Goal: Information Seeking & Learning: Learn about a topic

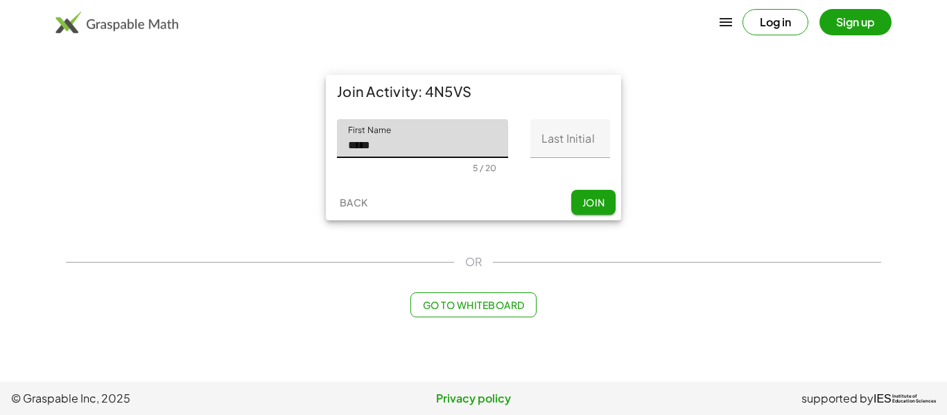
type input "*****"
click at [555, 125] on input "Last Initial" at bounding box center [570, 138] width 80 height 39
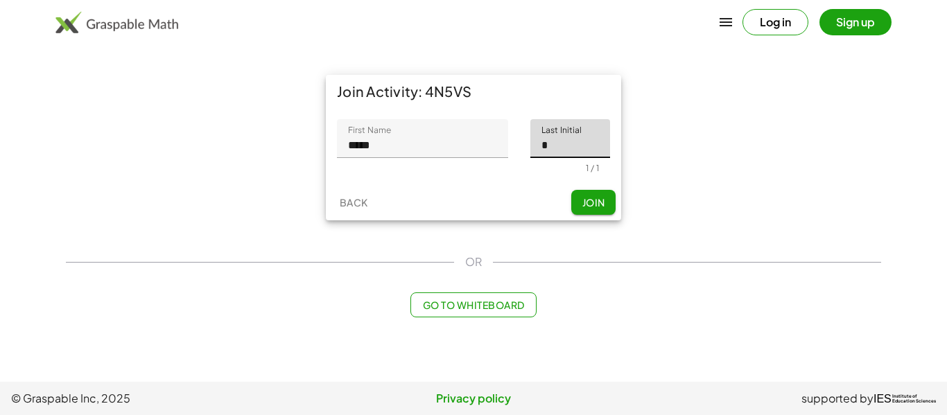
type input "*"
click at [599, 206] on span "Join" at bounding box center [592, 202] width 23 height 12
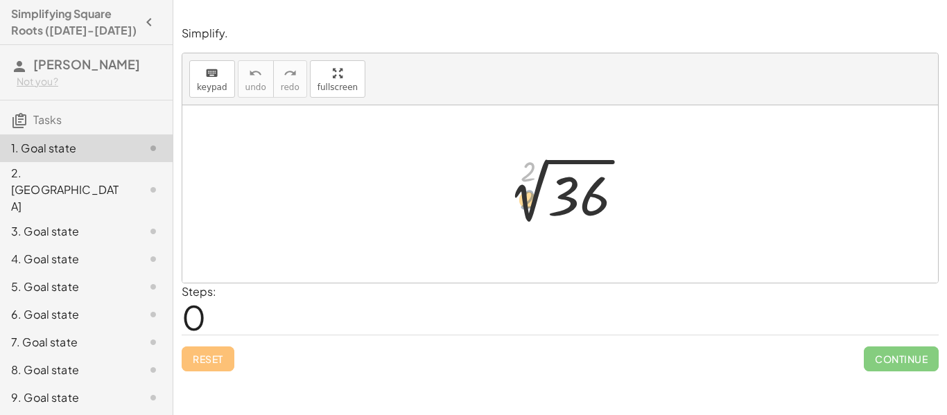
drag, startPoint x: 490, startPoint y: 184, endPoint x: 489, endPoint y: 216, distance: 31.2
click at [489, 216] on div at bounding box center [565, 194] width 152 height 70
drag, startPoint x: 509, startPoint y: 141, endPoint x: 530, endPoint y: 216, distance: 77.9
click at [530, 216] on div "2 √ 36" at bounding box center [559, 193] width 755 height 177
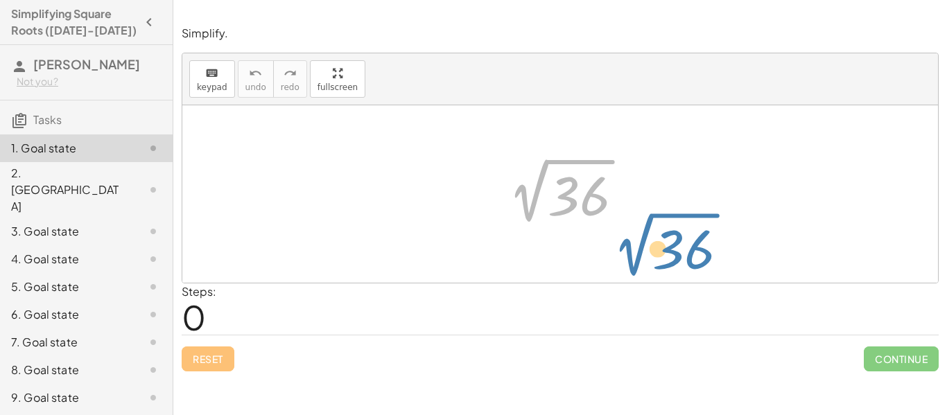
drag, startPoint x: 522, startPoint y: 203, endPoint x: 631, endPoint y: 237, distance: 113.3
click at [631, 237] on div "2 √ 36 2 √ 36" at bounding box center [559, 193] width 755 height 177
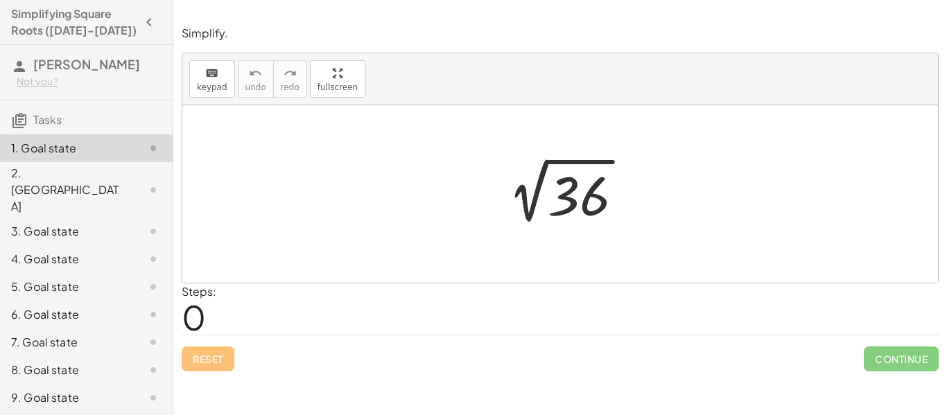
click at [148, 182] on icon at bounding box center [153, 190] width 17 height 17
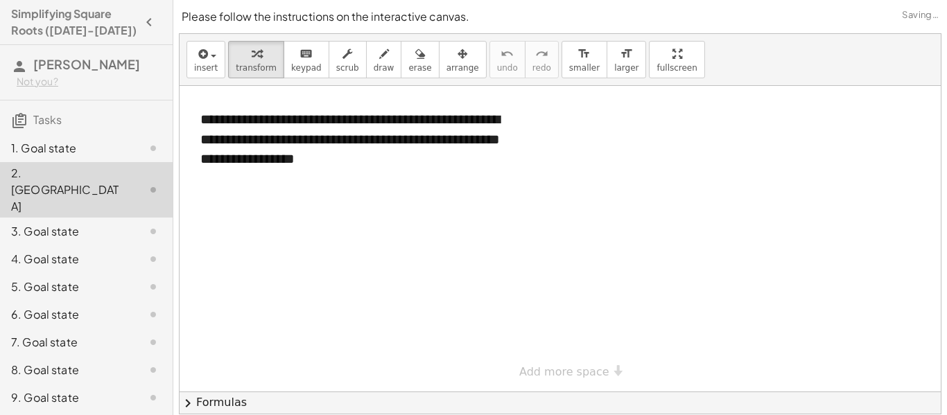
click at [139, 153] on div at bounding box center [142, 148] width 39 height 17
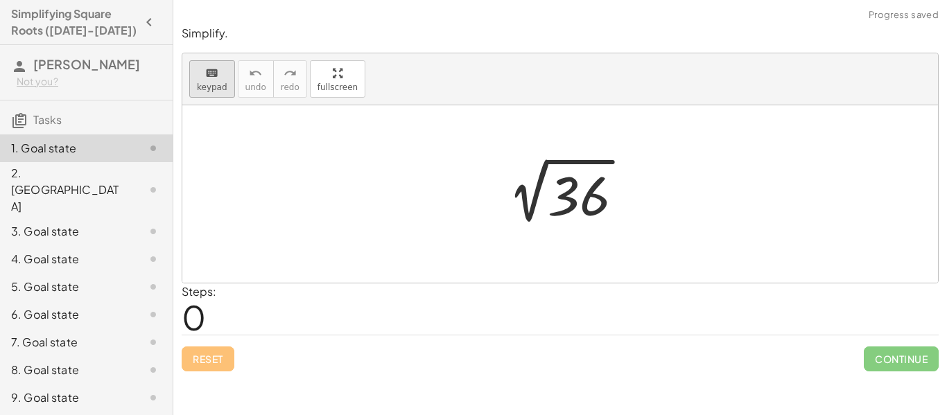
click at [218, 71] on div "keyboard" at bounding box center [212, 72] width 30 height 17
click at [679, 213] on div at bounding box center [559, 193] width 755 height 177
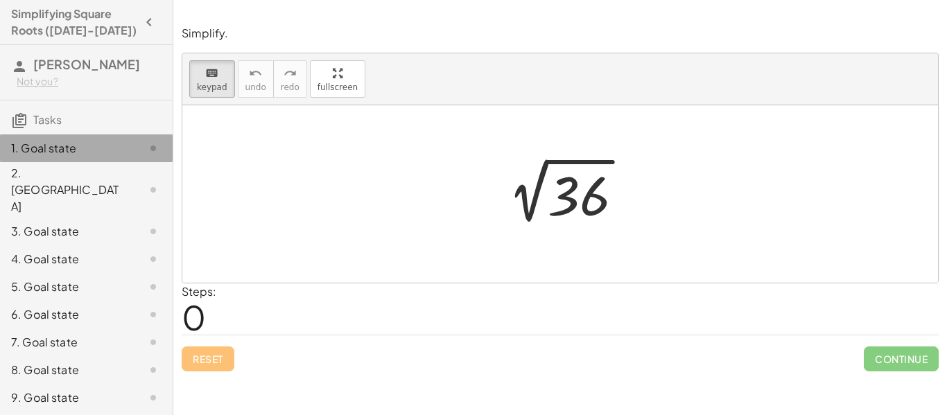
click at [121, 152] on div "1. Goal state" at bounding box center [67, 148] width 112 height 17
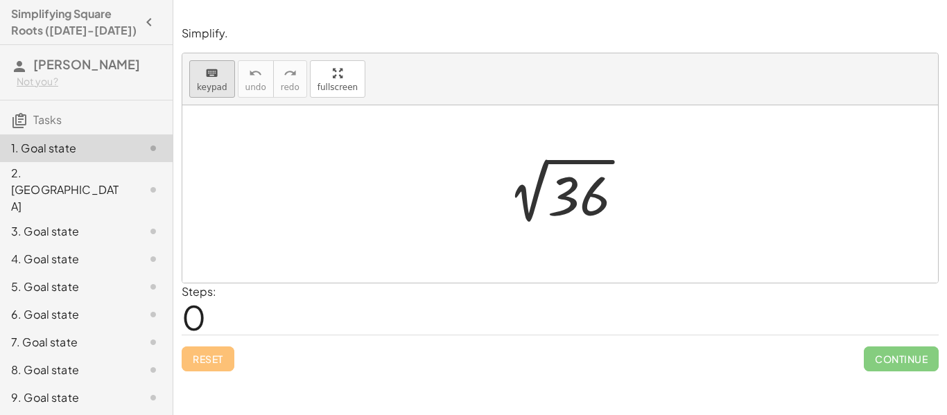
click at [201, 91] on span "keypad" at bounding box center [212, 87] width 30 height 10
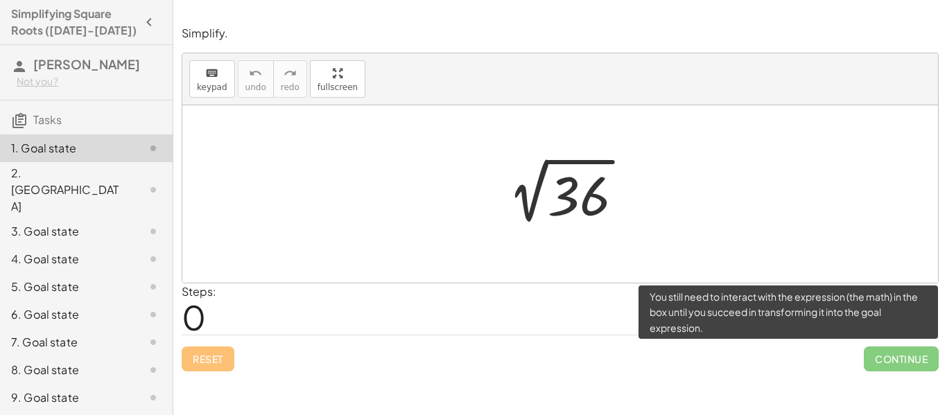
click at [914, 356] on span "Continue" at bounding box center [900, 358] width 75 height 25
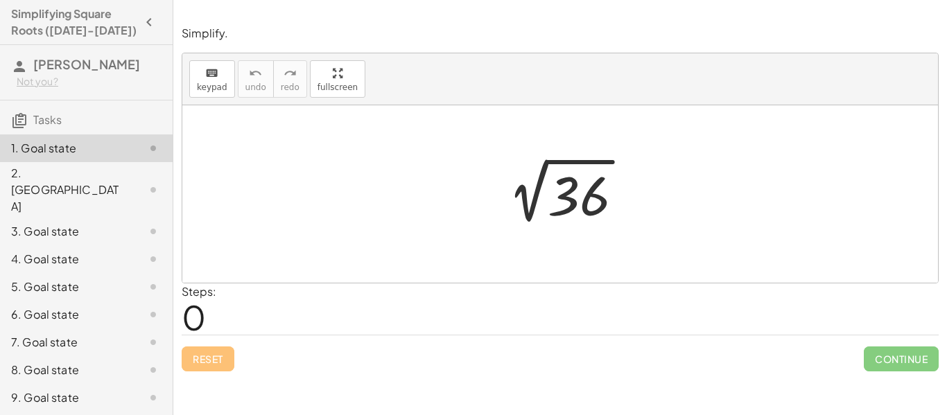
click at [602, 204] on div at bounding box center [565, 194] width 152 height 70
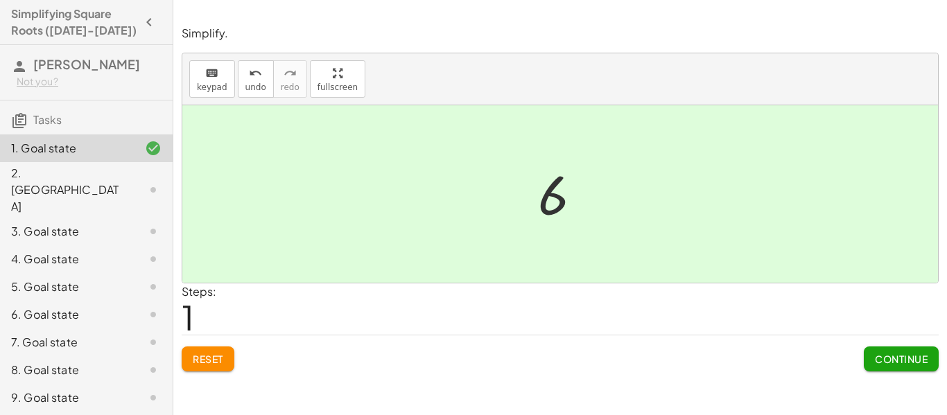
click at [870, 355] on button "Continue" at bounding box center [900, 358] width 75 height 25
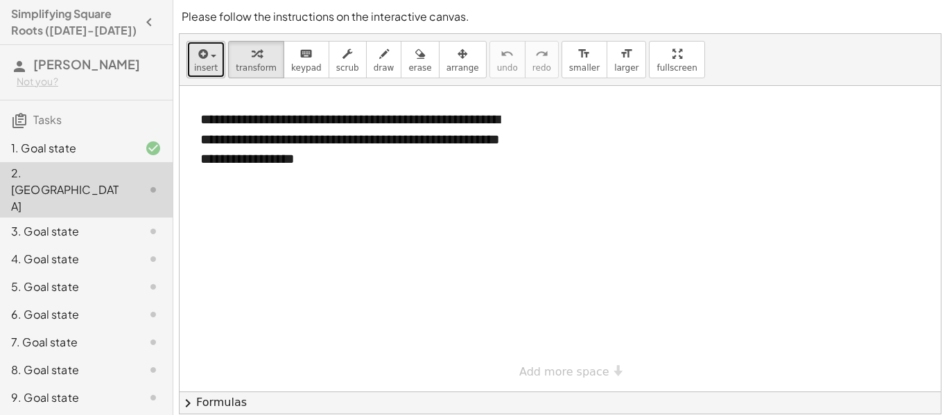
click at [206, 69] on span "insert" at bounding box center [206, 68] width 24 height 10
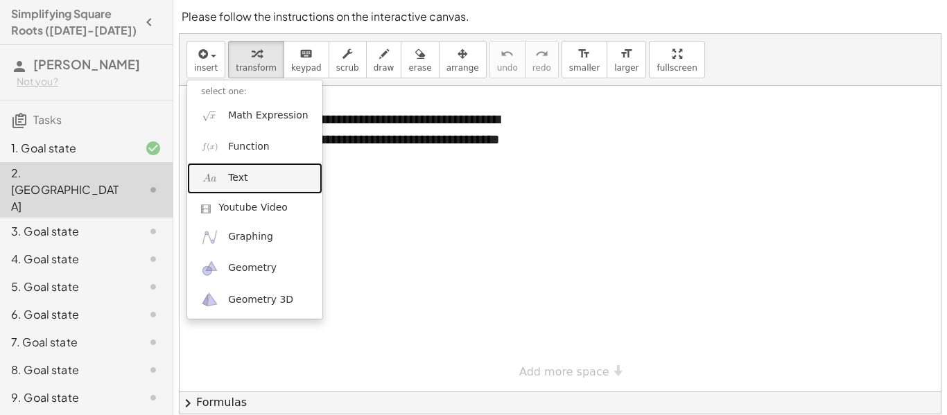
click at [244, 175] on span "Text" at bounding box center [237, 178] width 19 height 14
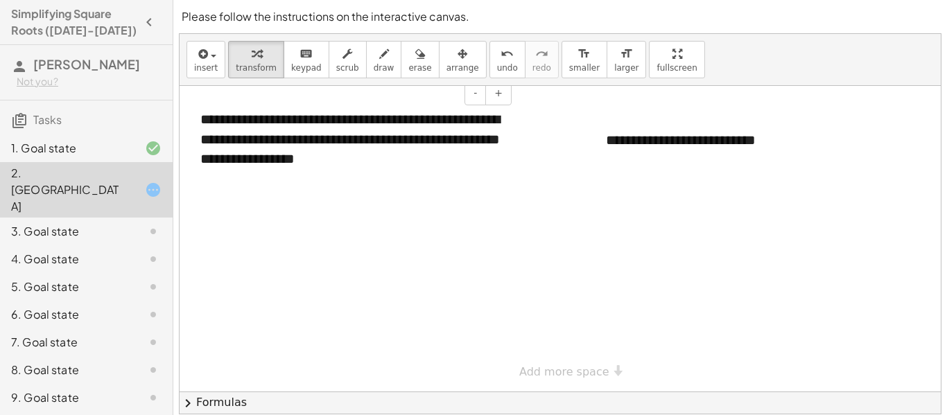
scroll to position [44, 0]
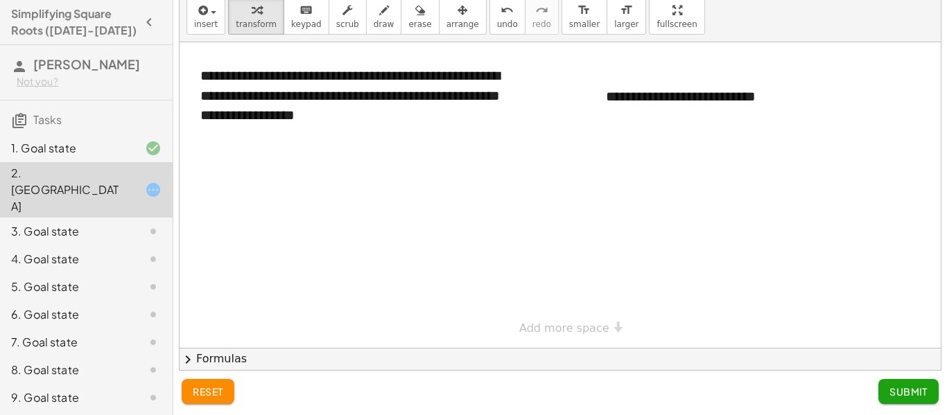
click at [895, 386] on span "Submit" at bounding box center [908, 391] width 38 height 12
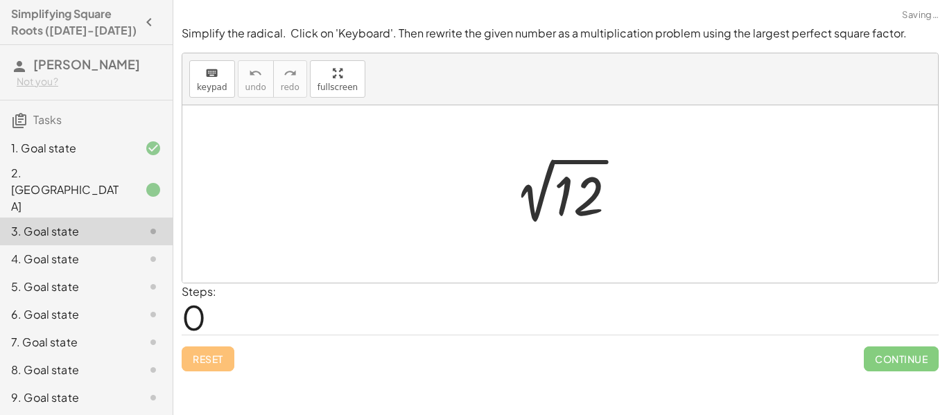
scroll to position [0, 0]
click at [564, 191] on div at bounding box center [564, 194] width 139 height 70
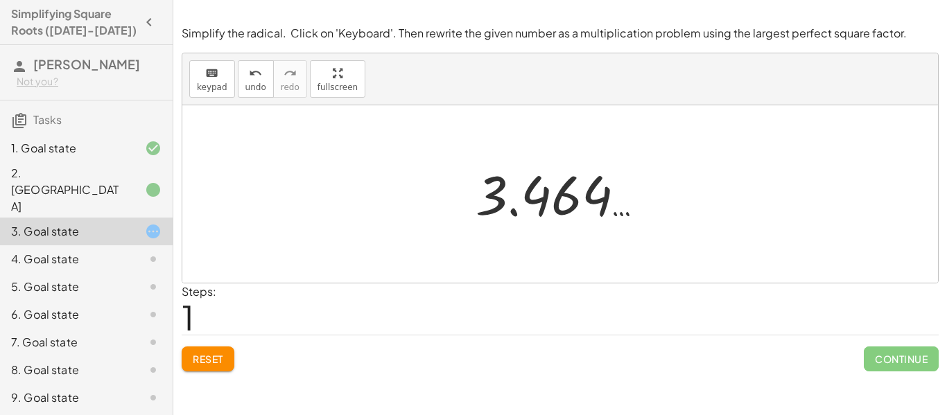
click at [607, 200] on div at bounding box center [564, 194] width 193 height 69
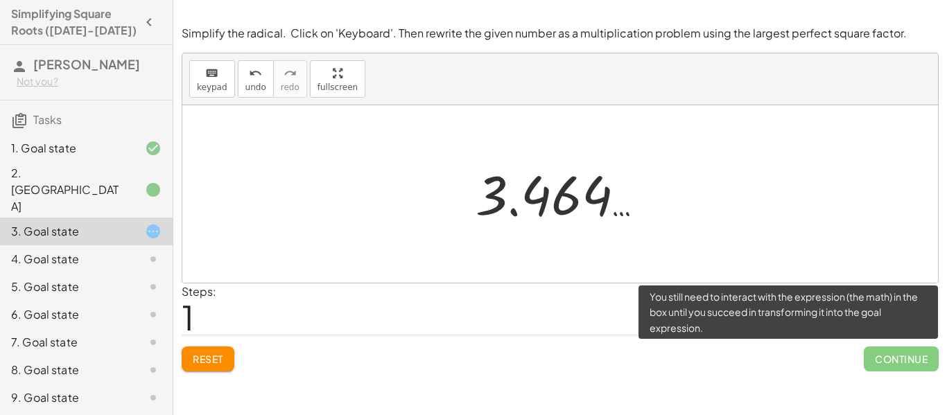
click at [875, 354] on span "Continue" at bounding box center [900, 358] width 75 height 25
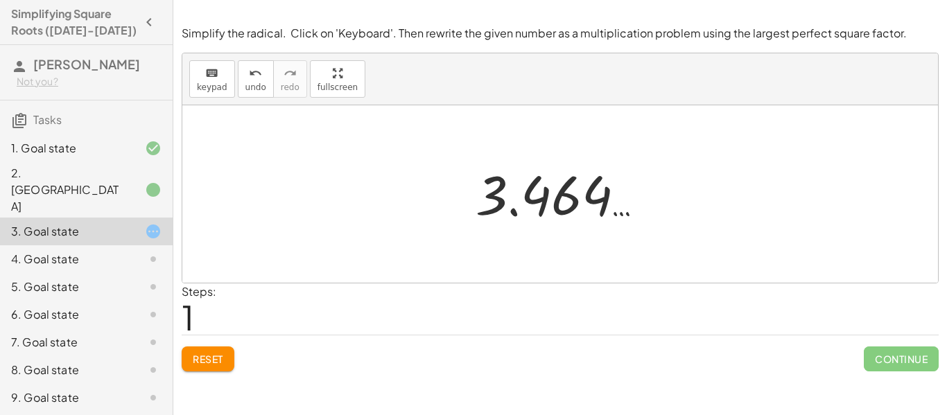
click at [495, 188] on div at bounding box center [564, 194] width 193 height 69
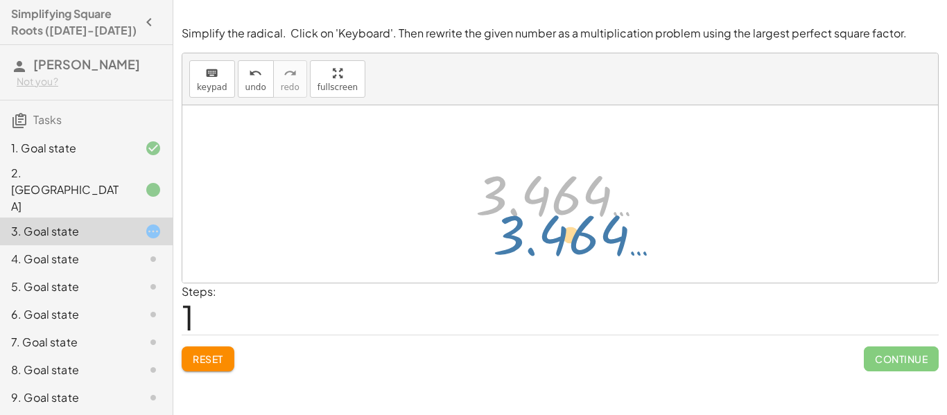
drag, startPoint x: 555, startPoint y: 197, endPoint x: 575, endPoint y: 240, distance: 46.8
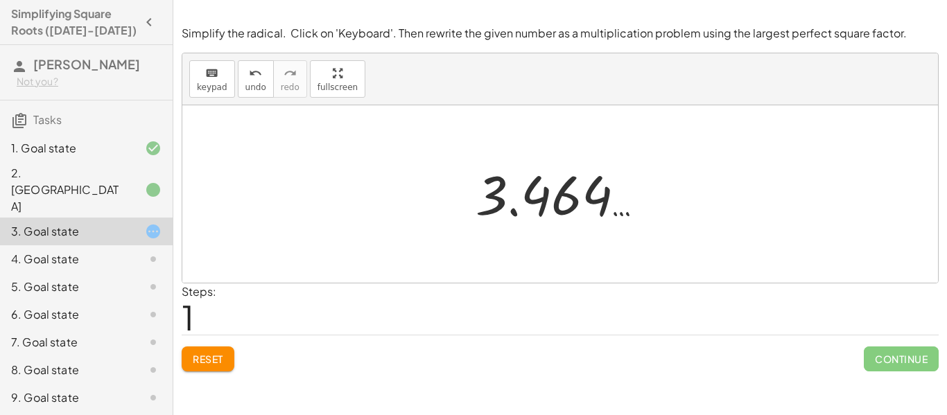
click at [206, 354] on span "Reset" at bounding box center [208, 359] width 30 height 12
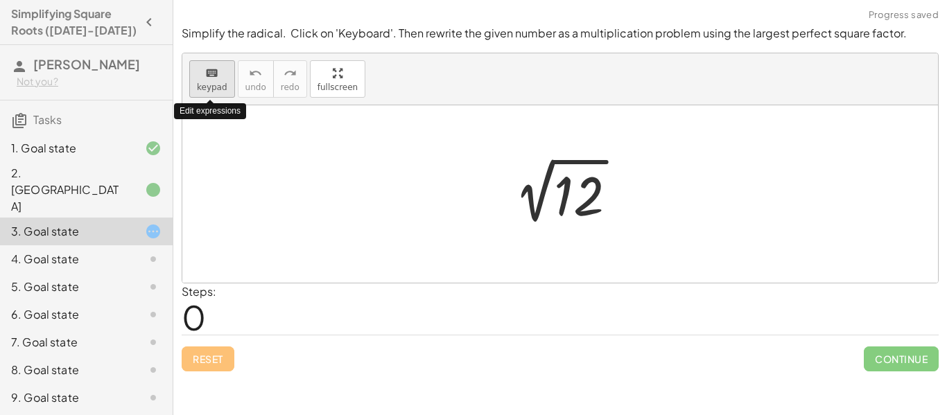
click at [209, 74] on icon "keyboard" at bounding box center [211, 73] width 13 height 17
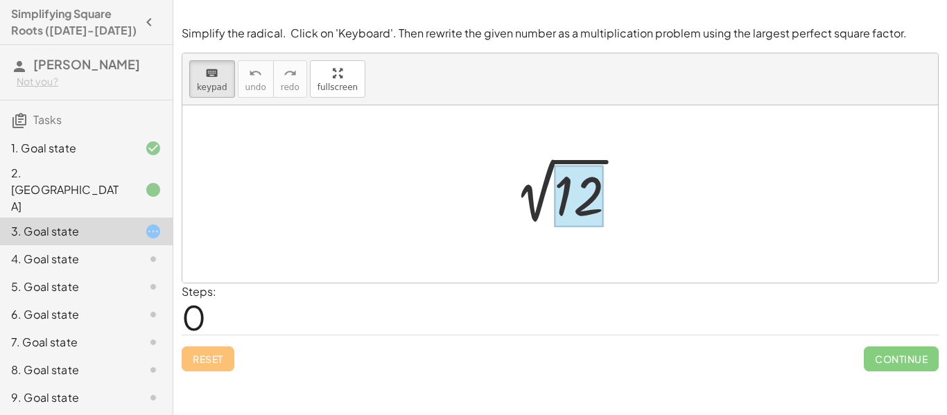
click at [586, 198] on div at bounding box center [579, 197] width 50 height 62
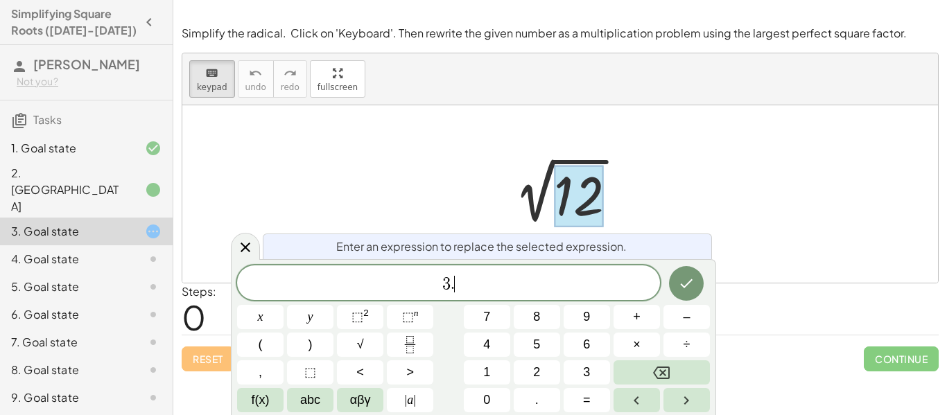
scroll to position [3, 0]
click at [684, 290] on icon "Done" at bounding box center [686, 283] width 17 height 17
click at [690, 288] on icon "Done" at bounding box center [686, 283] width 17 height 17
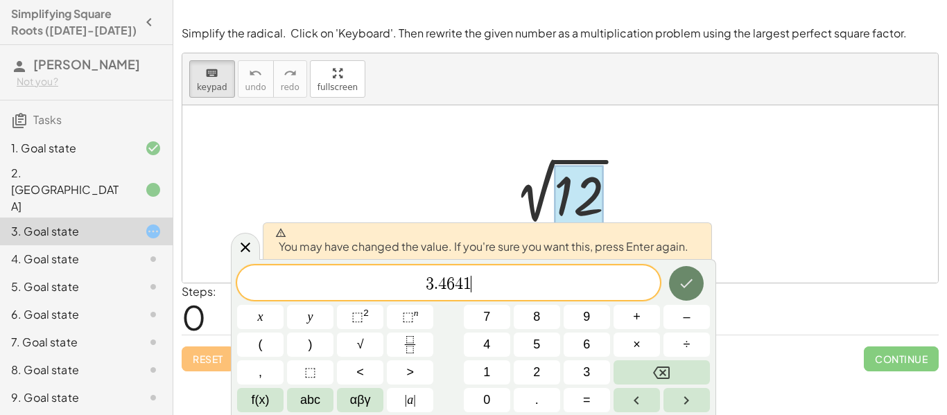
click at [693, 288] on icon "Done" at bounding box center [686, 283] width 17 height 17
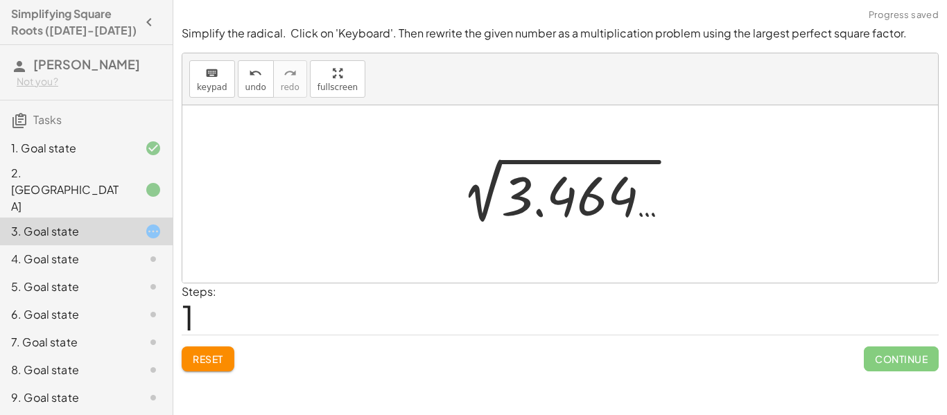
click at [216, 356] on span "Reset" at bounding box center [208, 359] width 30 height 12
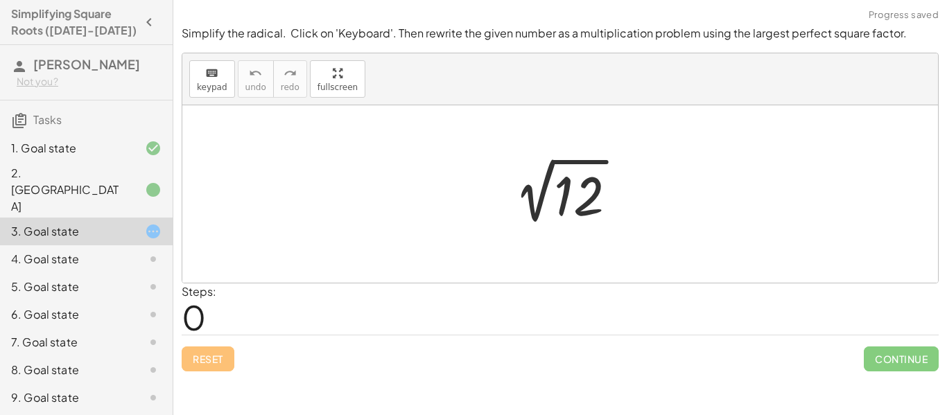
click at [591, 198] on div at bounding box center [564, 194] width 139 height 70
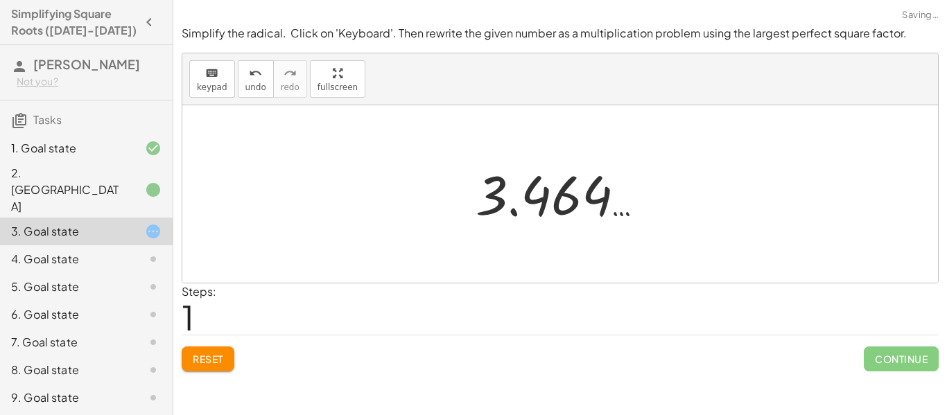
click at [572, 195] on div at bounding box center [564, 194] width 193 height 69
click at [202, 362] on span "Reset" at bounding box center [208, 359] width 30 height 12
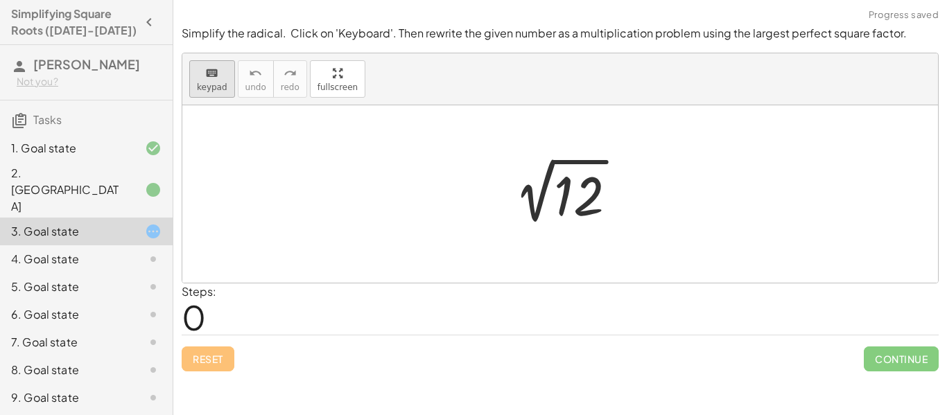
click at [205, 70] on icon "keyboard" at bounding box center [211, 73] width 13 height 17
click at [586, 193] on div at bounding box center [579, 197] width 50 height 62
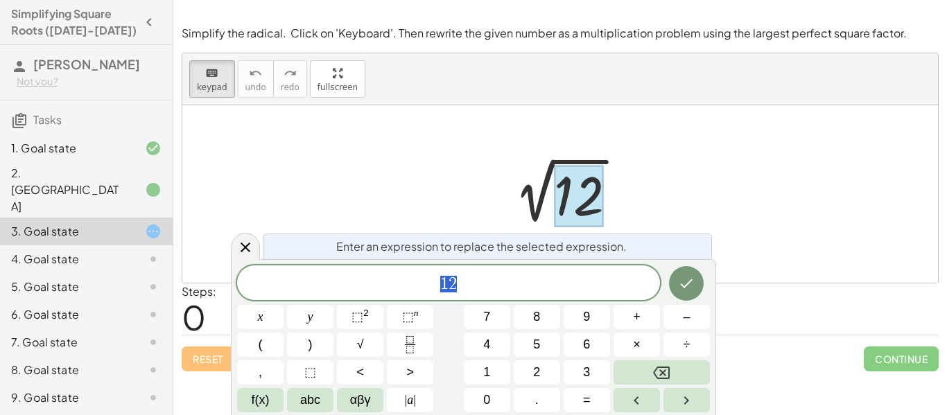
scroll to position [7, 0]
click at [628, 344] on button "×" at bounding box center [636, 345] width 46 height 24
click at [678, 275] on icon "Done" at bounding box center [686, 283] width 17 height 17
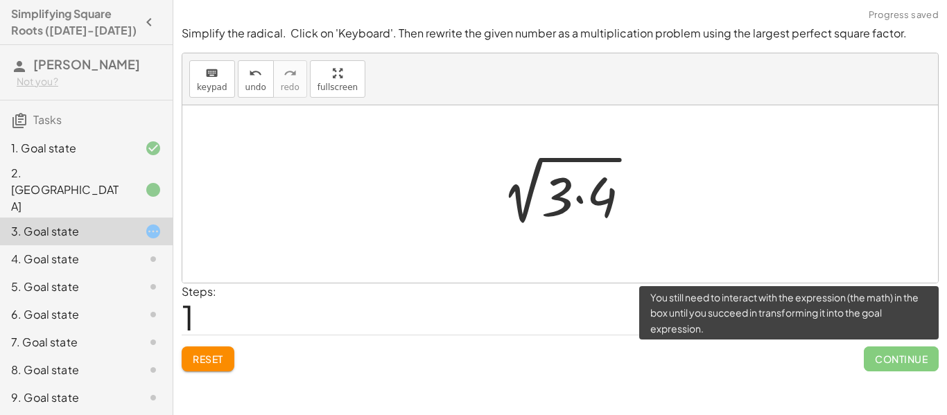
click at [900, 362] on span "Continue" at bounding box center [900, 358] width 75 height 25
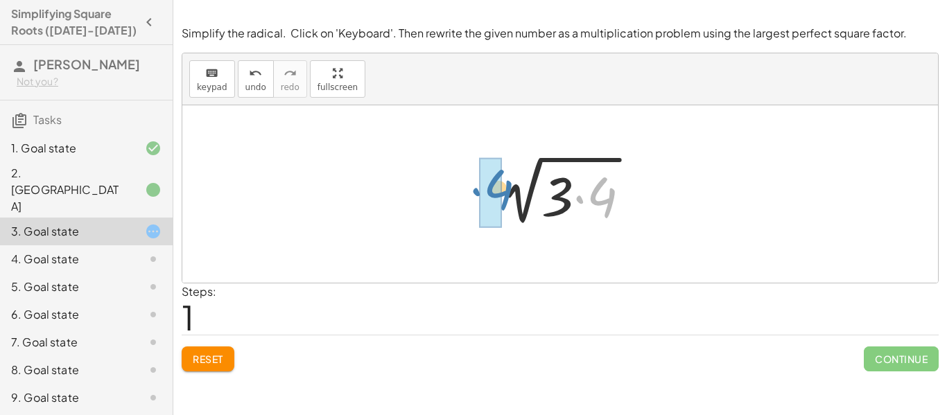
drag, startPoint x: 602, startPoint y: 204, endPoint x: 498, endPoint y: 196, distance: 104.2
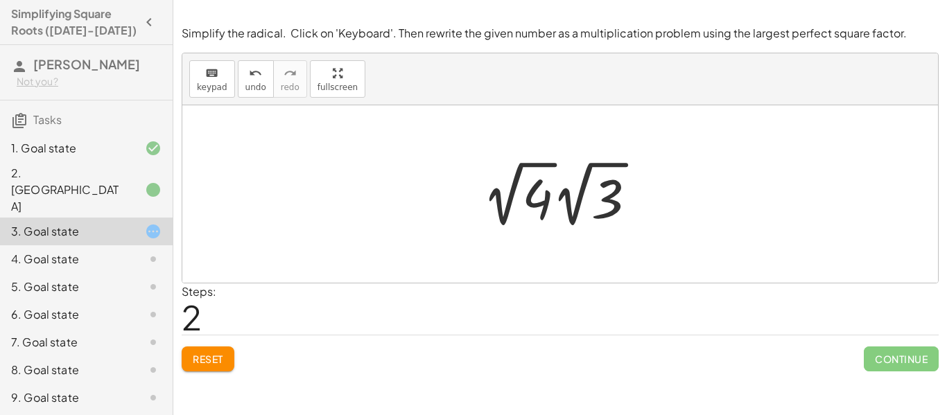
click at [506, 221] on div at bounding box center [564, 194] width 179 height 76
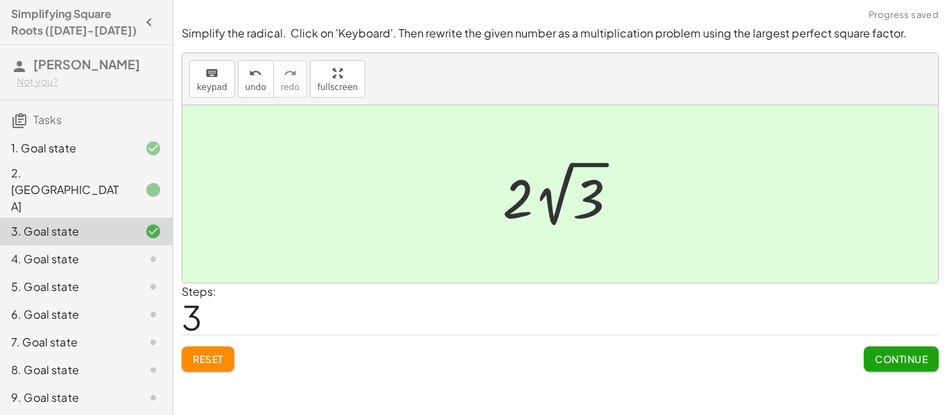
click at [906, 362] on span "Continue" at bounding box center [900, 359] width 53 height 12
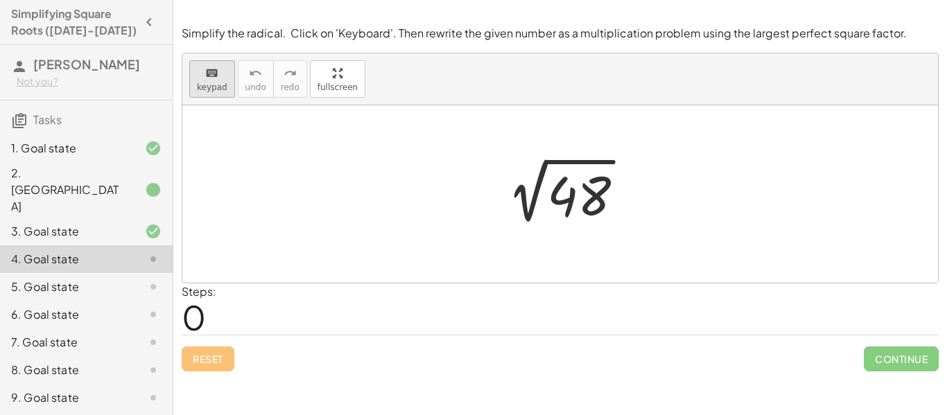
click at [209, 78] on icon "keyboard" at bounding box center [211, 73] width 13 height 17
click at [582, 206] on div at bounding box center [579, 197] width 64 height 62
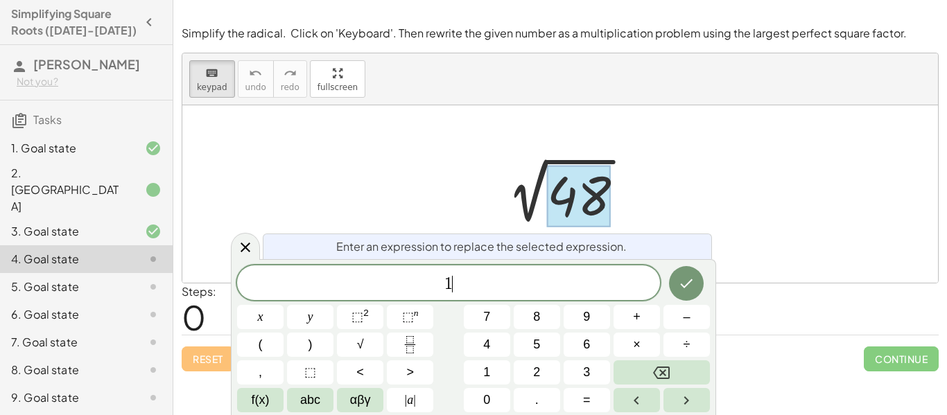
scroll to position [10, 0]
click at [626, 343] on button "×" at bounding box center [636, 345] width 46 height 24
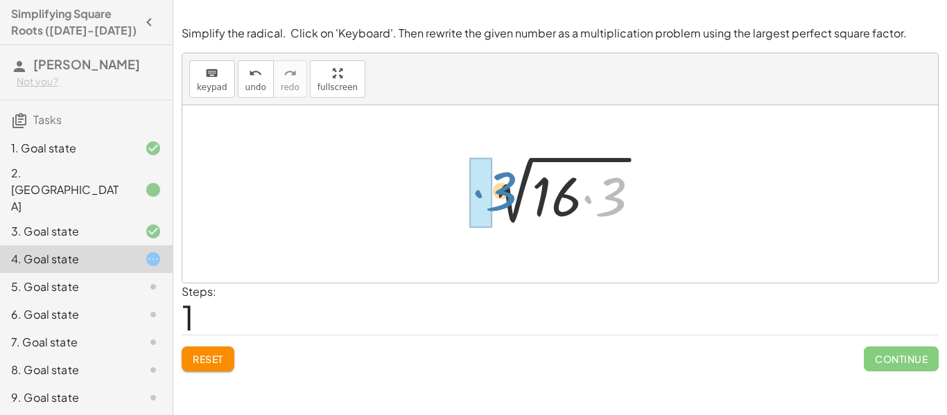
drag, startPoint x: 614, startPoint y: 197, endPoint x: 505, endPoint y: 192, distance: 108.9
click at [505, 192] on div at bounding box center [565, 194] width 184 height 71
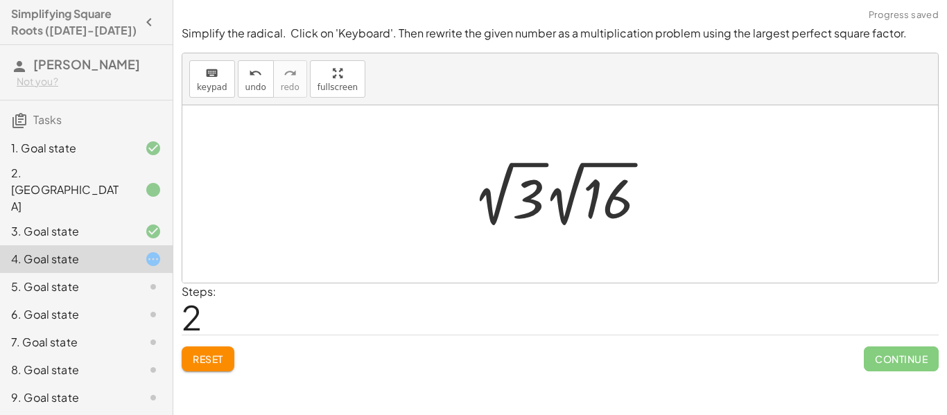
click at [623, 202] on div at bounding box center [565, 194] width 198 height 76
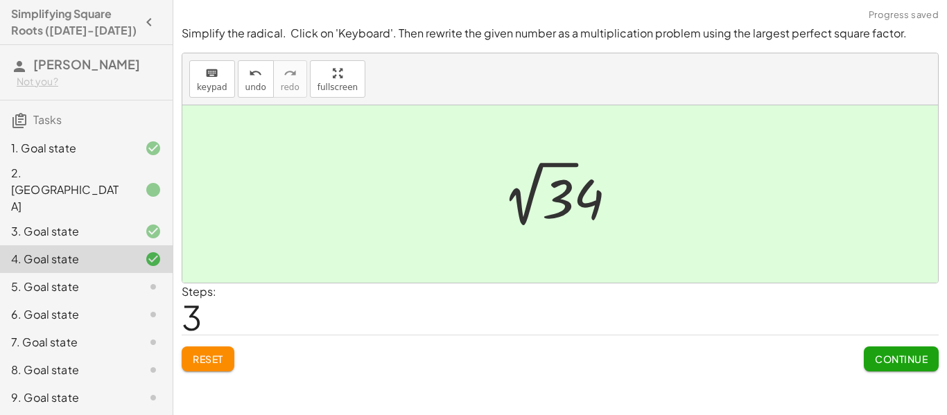
click at [905, 355] on span "Continue" at bounding box center [900, 359] width 53 height 12
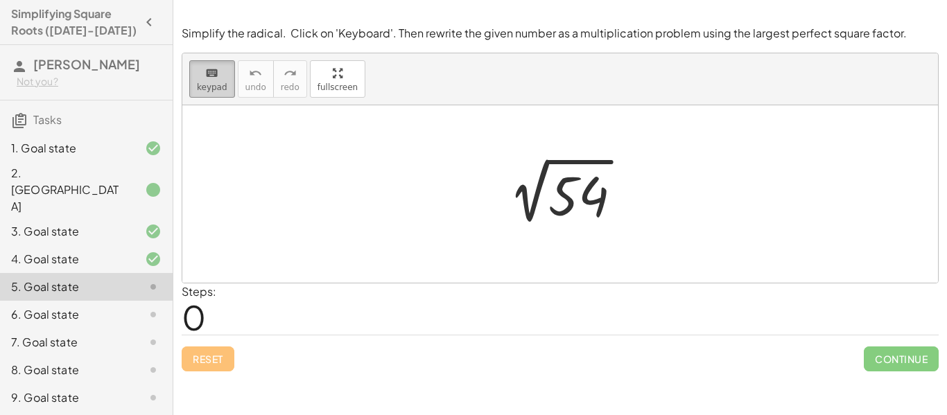
click at [216, 85] on span "keypad" at bounding box center [212, 87] width 30 height 10
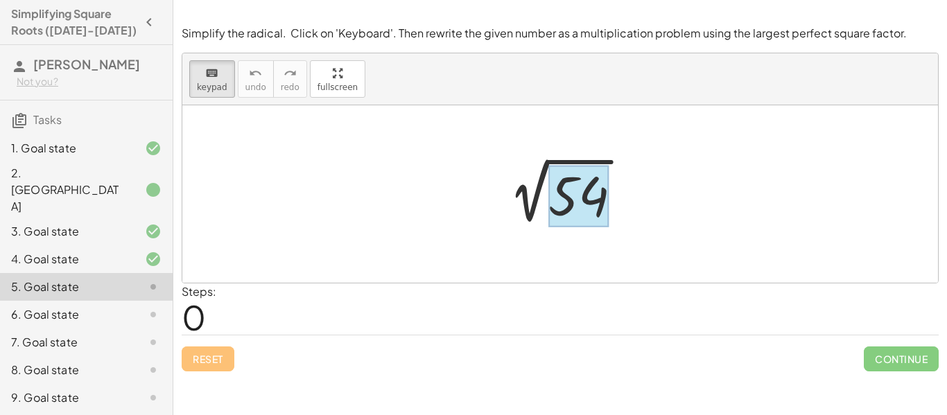
click at [568, 182] on div at bounding box center [578, 197] width 60 height 62
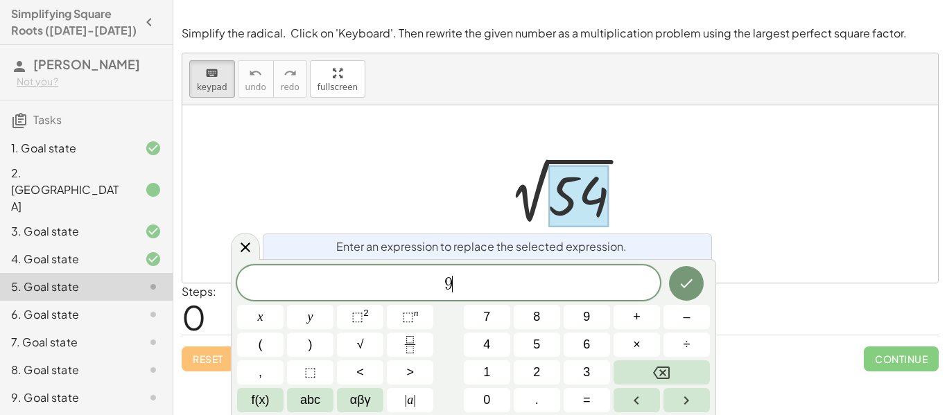
scroll to position [12, 0]
click at [647, 347] on button "×" at bounding box center [636, 345] width 46 height 24
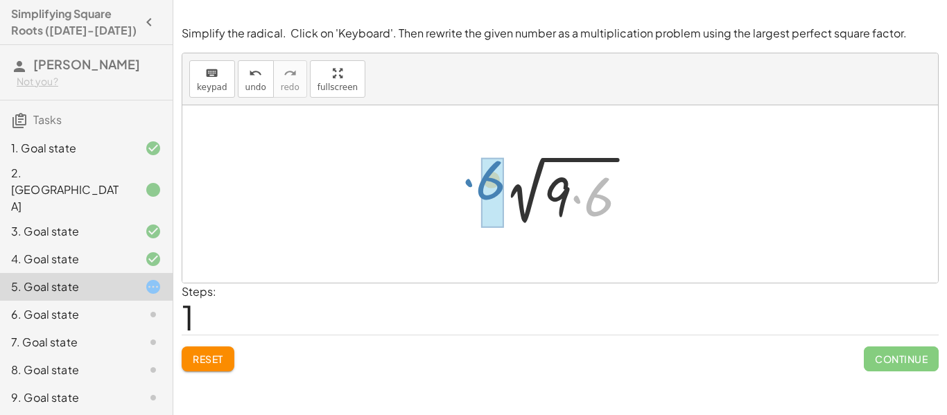
drag, startPoint x: 600, startPoint y: 200, endPoint x: 492, endPoint y: 184, distance: 109.3
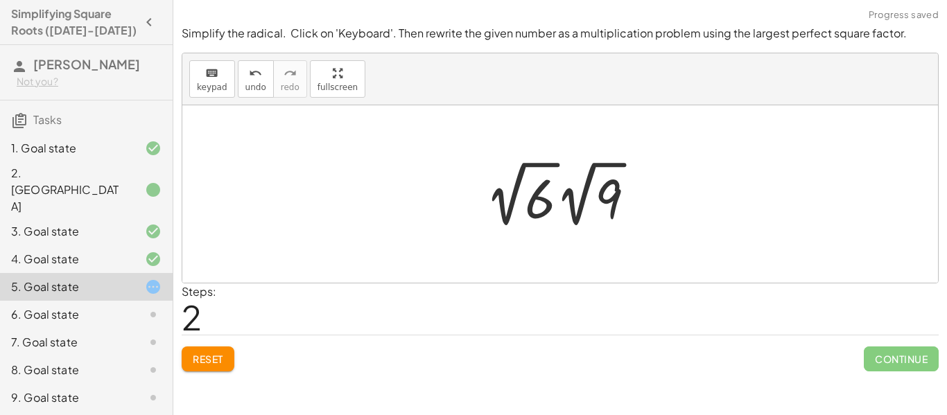
click at [613, 197] on div at bounding box center [565, 194] width 175 height 76
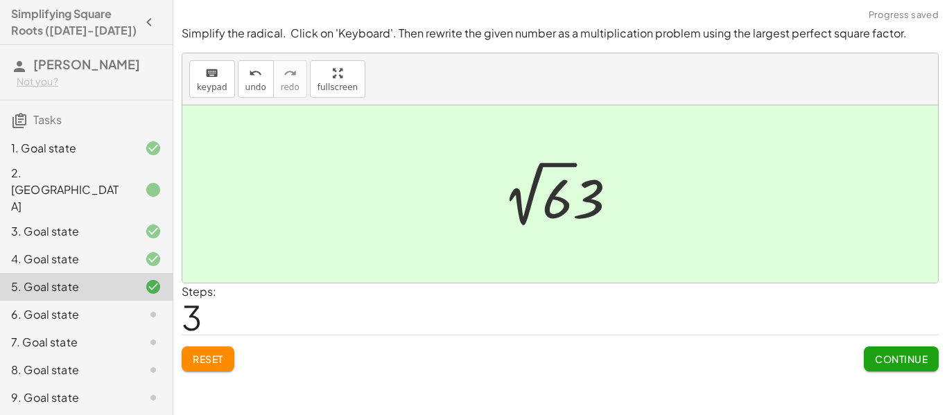
click at [878, 351] on button "Continue" at bounding box center [900, 358] width 75 height 25
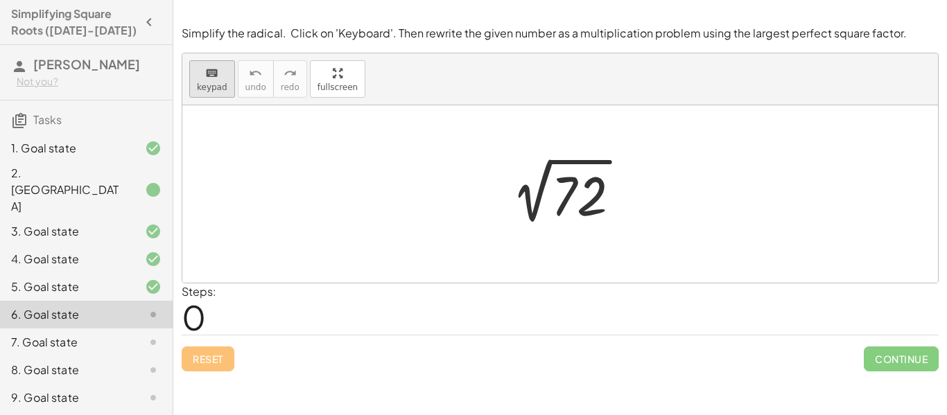
click at [223, 82] on span "keypad" at bounding box center [212, 87] width 30 height 10
click at [572, 179] on div at bounding box center [579, 197] width 56 height 62
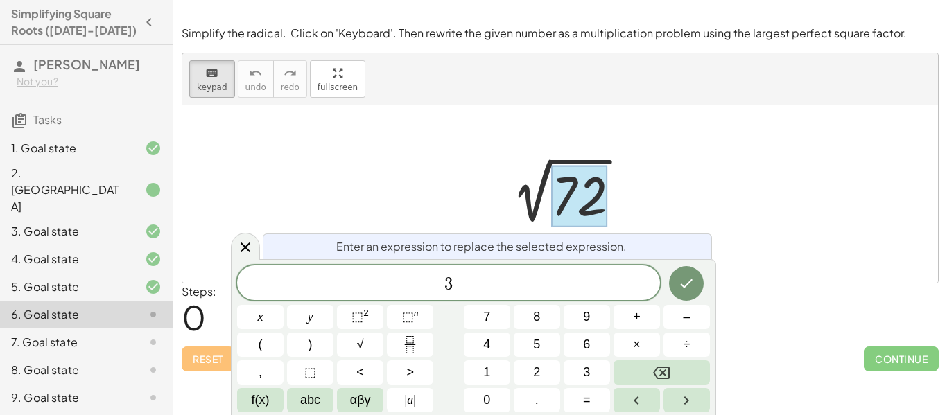
scroll to position [16, 0]
click at [639, 338] on span "×" at bounding box center [637, 344] width 8 height 19
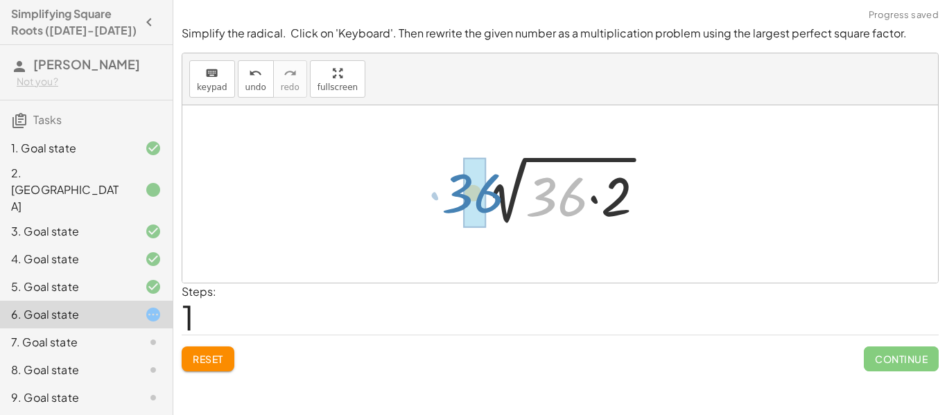
drag, startPoint x: 574, startPoint y: 202, endPoint x: 486, endPoint y: 197, distance: 87.4
click at [486, 197] on div at bounding box center [564, 194] width 195 height 71
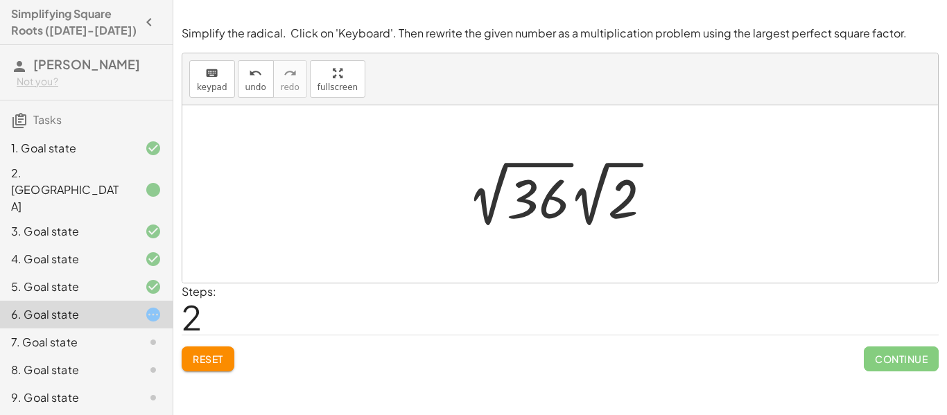
click at [552, 190] on div at bounding box center [564, 194] width 209 height 76
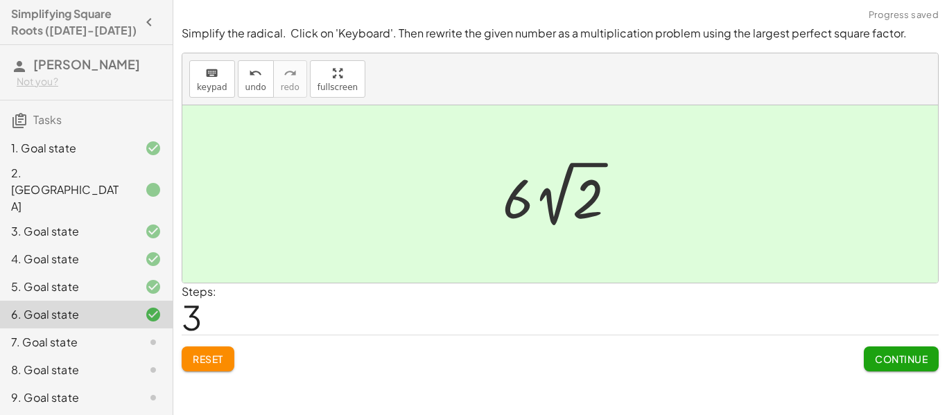
click at [892, 362] on span "Continue" at bounding box center [900, 359] width 53 height 12
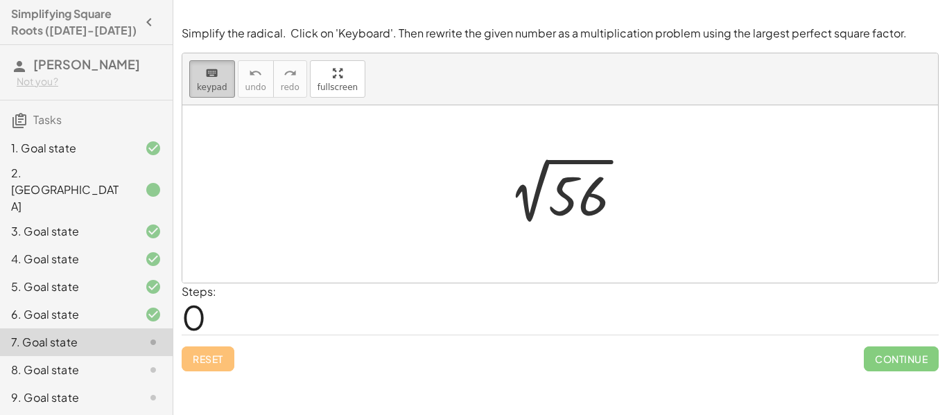
click at [209, 79] on icon "keyboard" at bounding box center [211, 73] width 13 height 17
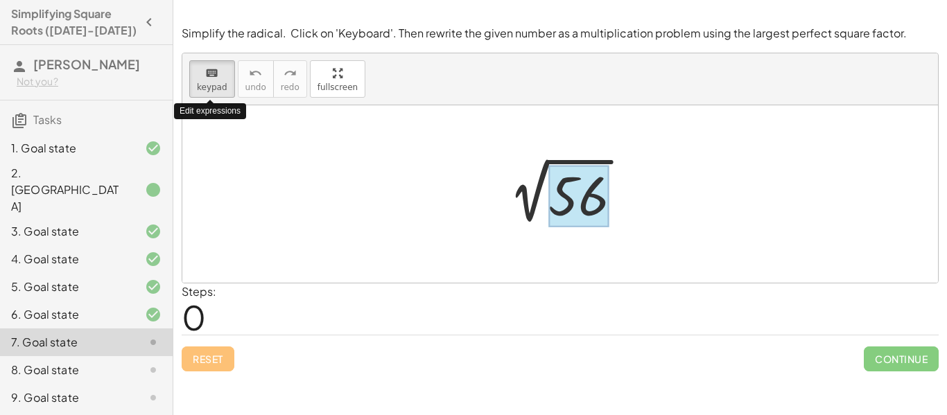
click at [584, 188] on div at bounding box center [578, 197] width 60 height 62
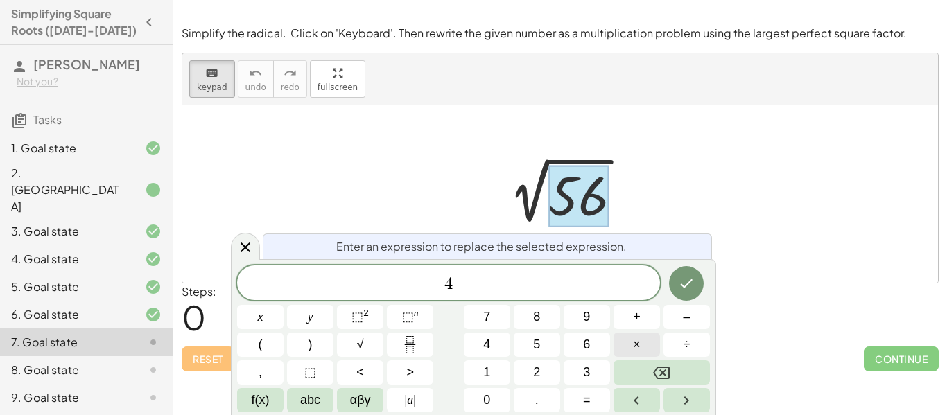
click at [645, 349] on button "×" at bounding box center [636, 345] width 46 height 24
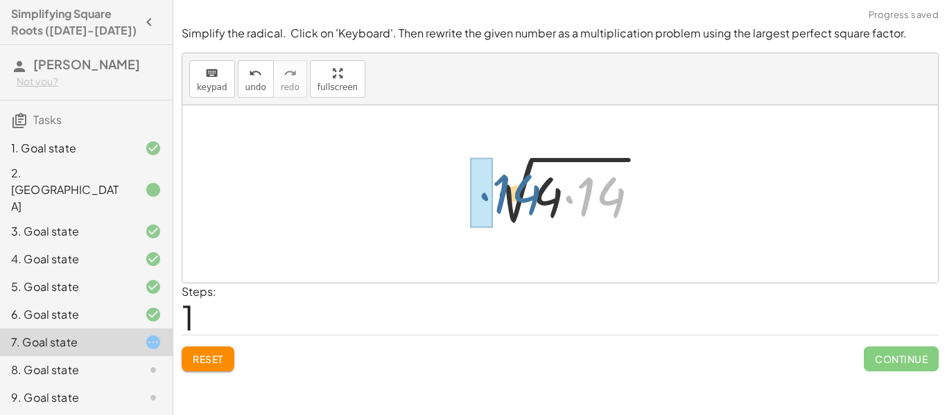
drag, startPoint x: 622, startPoint y: 197, endPoint x: 528, endPoint y: 193, distance: 93.7
click at [528, 193] on div at bounding box center [565, 194] width 183 height 71
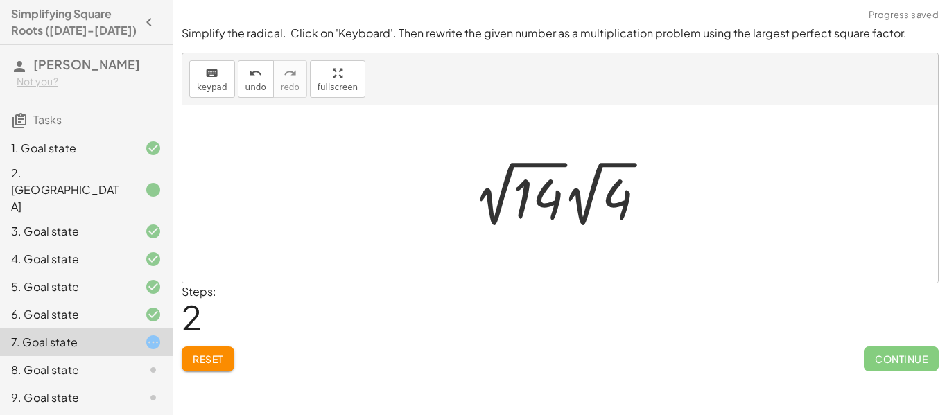
click at [618, 202] on div at bounding box center [564, 194] width 197 height 76
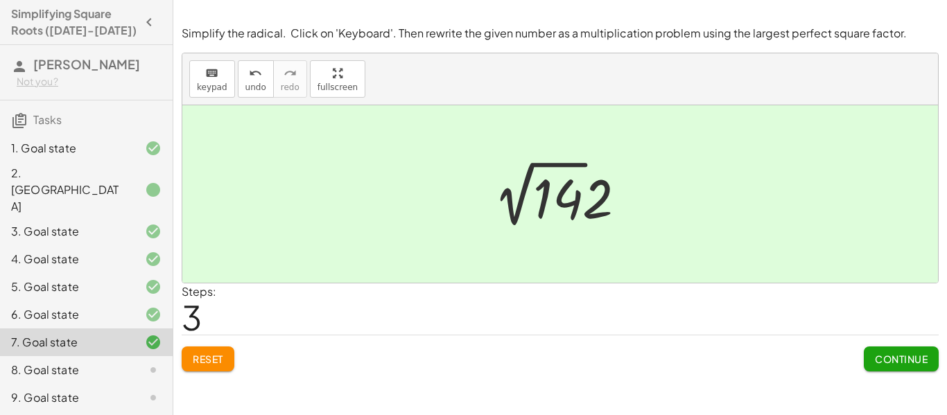
click at [924, 359] on span "Continue" at bounding box center [900, 359] width 53 height 12
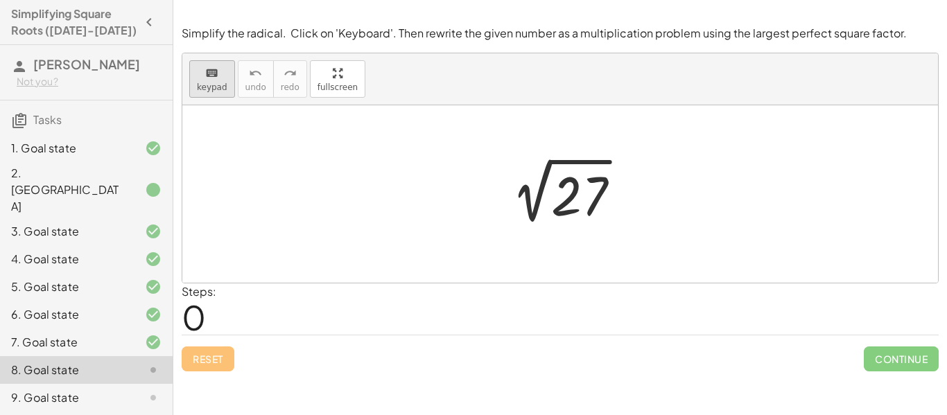
click at [220, 71] on div "keyboard" at bounding box center [212, 72] width 30 height 17
click at [589, 166] on div at bounding box center [579, 197] width 56 height 62
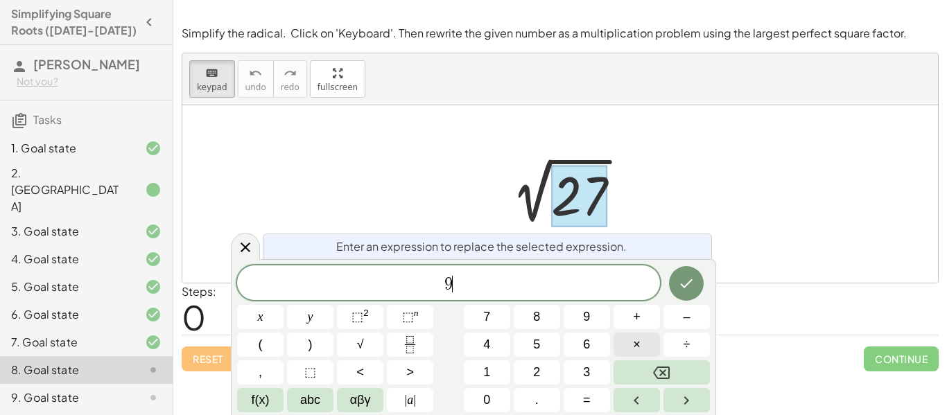
click at [633, 340] on span "×" at bounding box center [637, 344] width 8 height 19
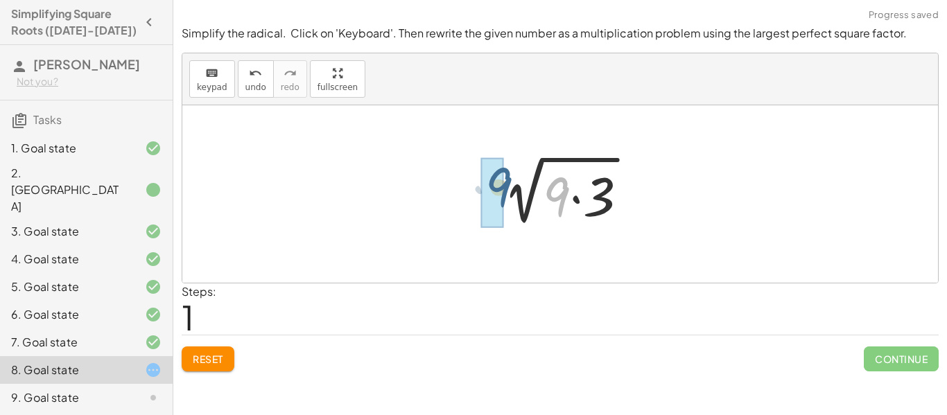
drag, startPoint x: 565, startPoint y: 182, endPoint x: 502, endPoint y: 171, distance: 63.2
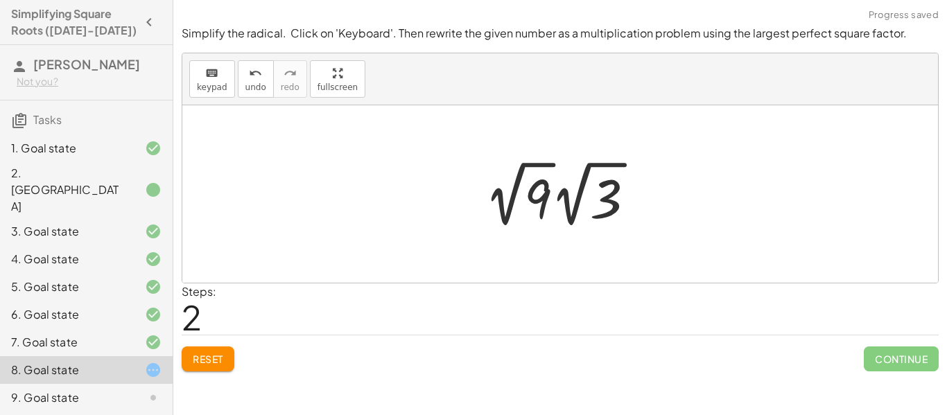
click at [545, 195] on div at bounding box center [564, 194] width 175 height 76
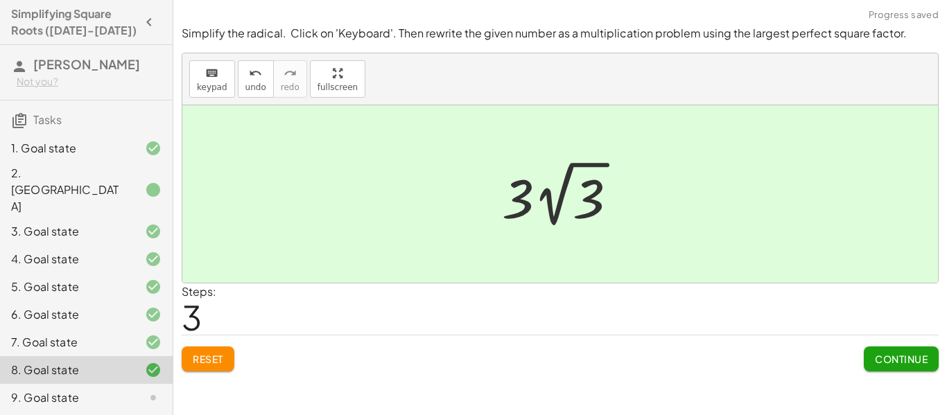
click at [920, 362] on span "Continue" at bounding box center [900, 359] width 53 height 12
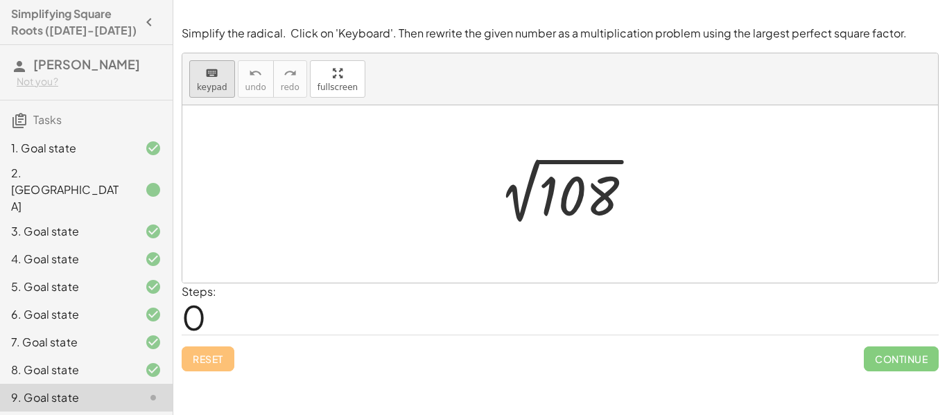
click at [217, 68] on icon "keyboard" at bounding box center [211, 73] width 13 height 17
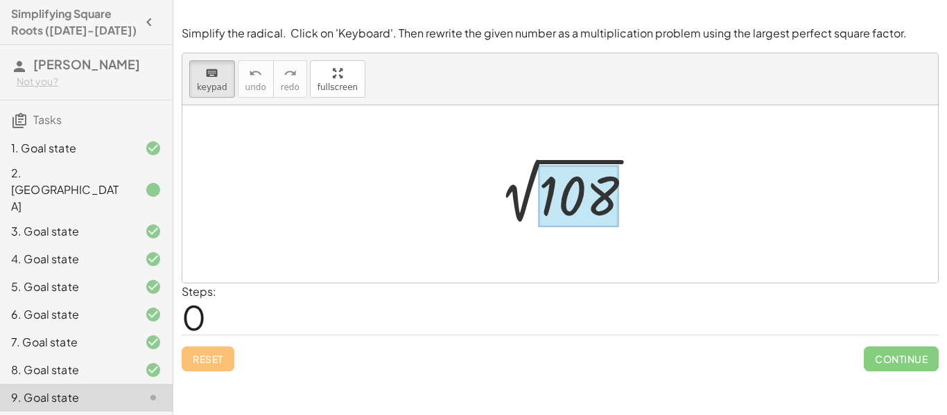
click at [563, 186] on div at bounding box center [578, 197] width 80 height 62
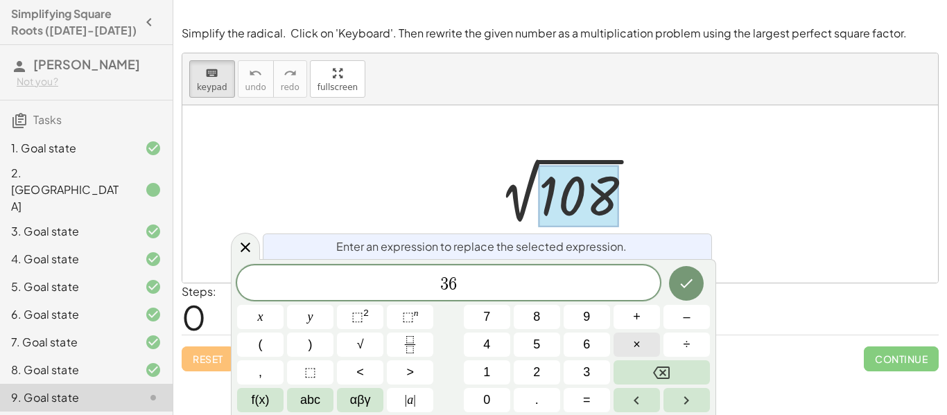
click at [635, 351] on span "×" at bounding box center [637, 344] width 8 height 19
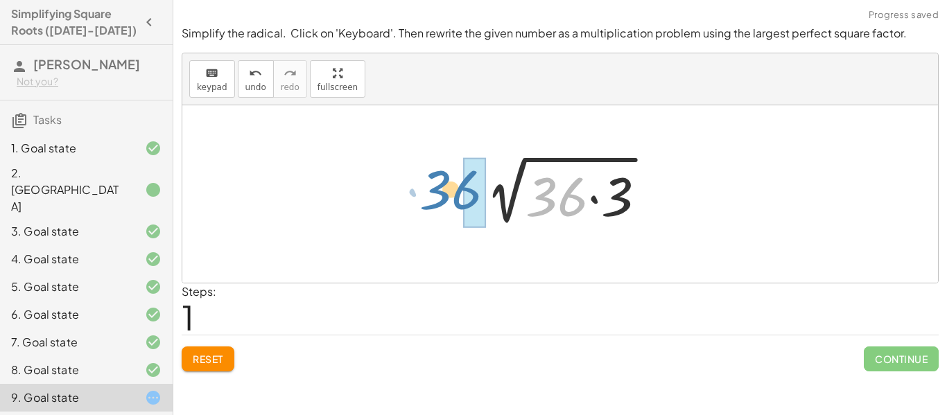
drag, startPoint x: 552, startPoint y: 204, endPoint x: 452, endPoint y: 197, distance: 100.0
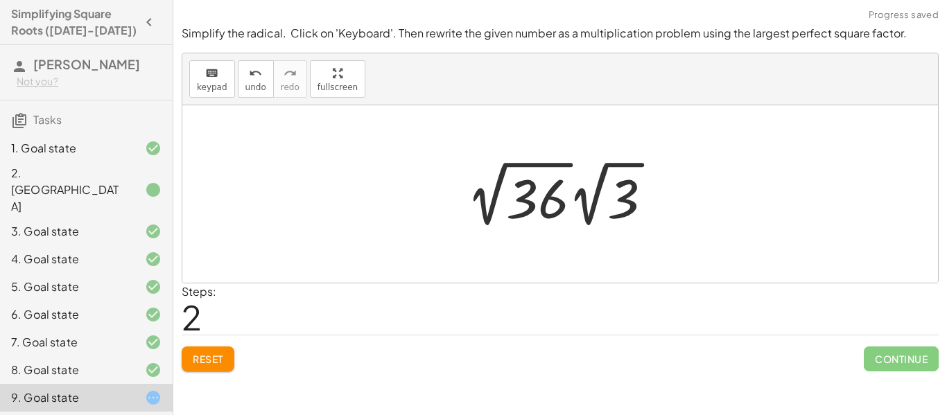
click at [562, 200] on div at bounding box center [564, 194] width 211 height 76
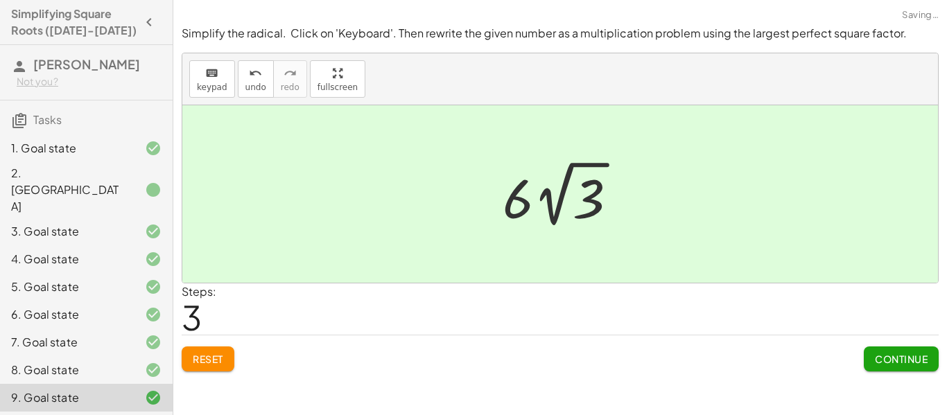
click at [906, 355] on span "Continue" at bounding box center [900, 359] width 53 height 12
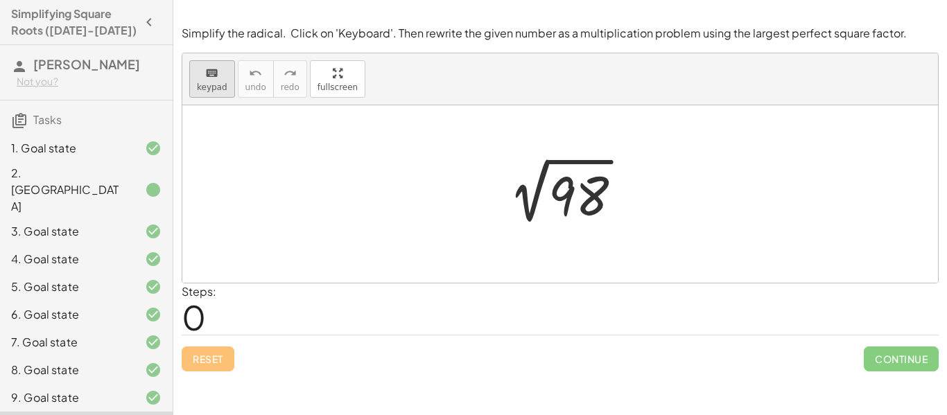
click at [213, 87] on span "keypad" at bounding box center [212, 87] width 30 height 10
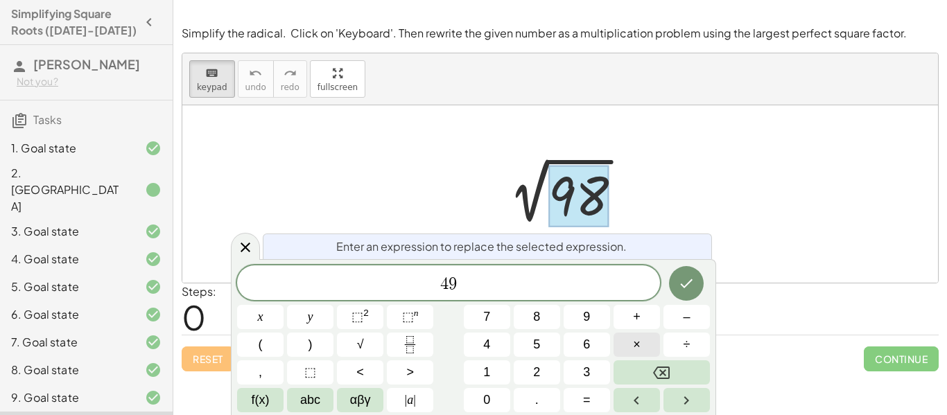
click at [640, 346] on button "×" at bounding box center [636, 345] width 46 height 24
click at [680, 281] on icon "Done" at bounding box center [686, 283] width 17 height 17
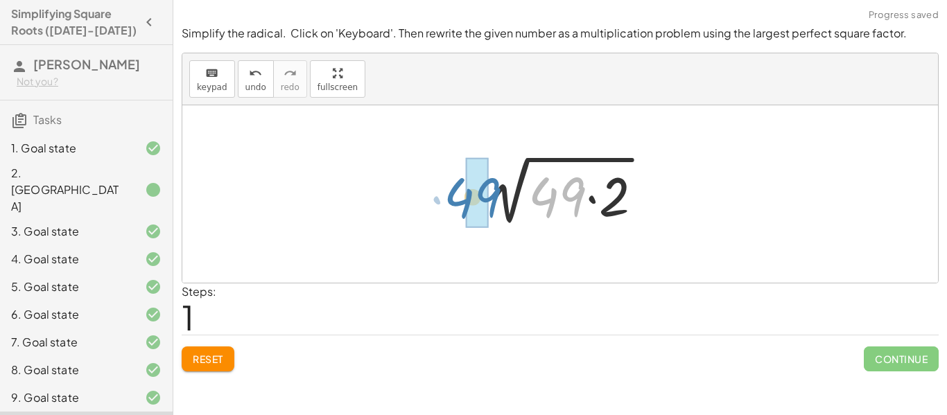
drag, startPoint x: 564, startPoint y: 207, endPoint x: 479, endPoint y: 208, distance: 85.2
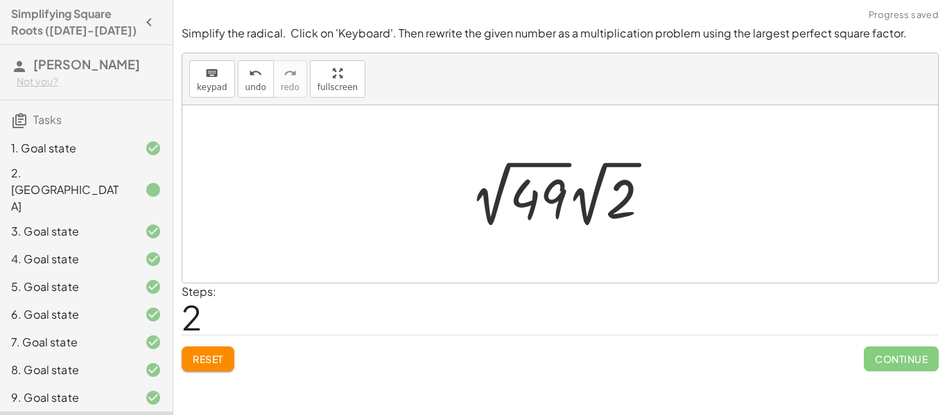
click at [561, 195] on div at bounding box center [565, 194] width 204 height 76
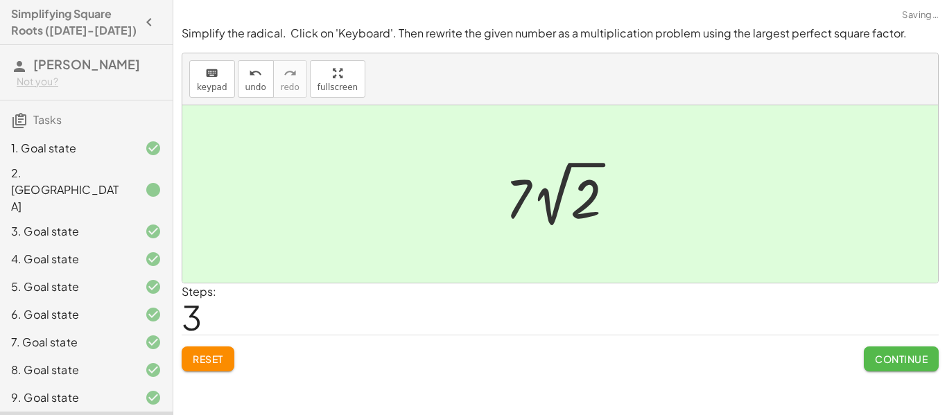
click at [894, 362] on span "Continue" at bounding box center [900, 359] width 53 height 12
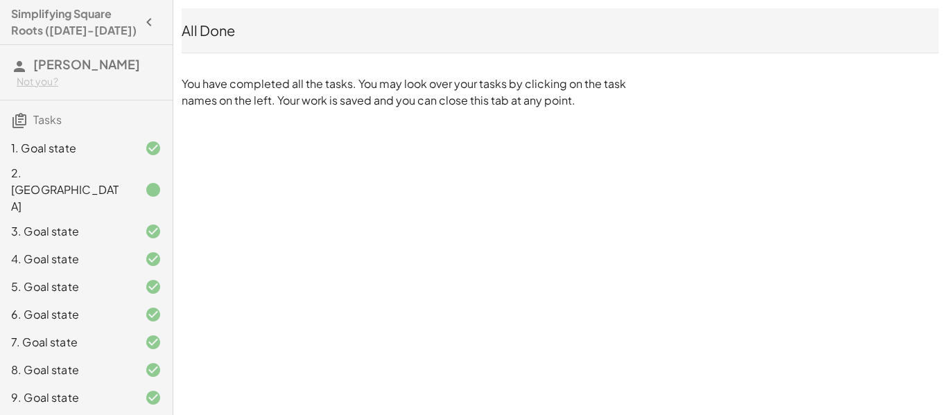
scroll to position [2, 0]
click at [89, 221] on div "3. Goal state" at bounding box center [67, 229] width 112 height 17
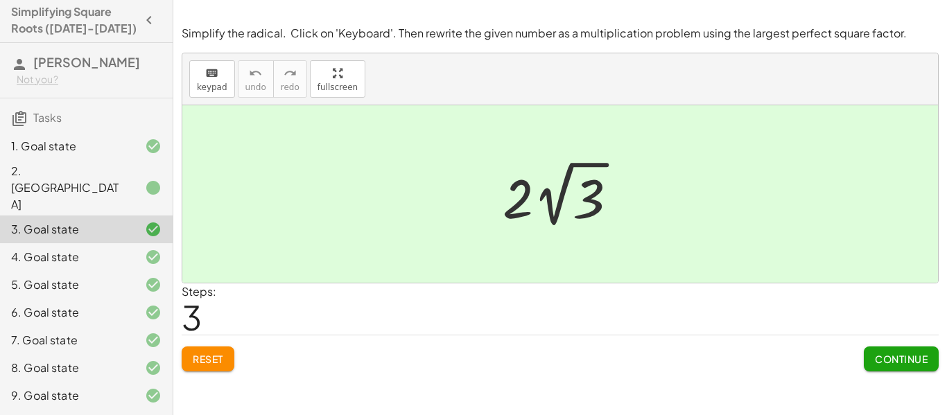
click at [225, 355] on button "Reset" at bounding box center [208, 358] width 53 height 25
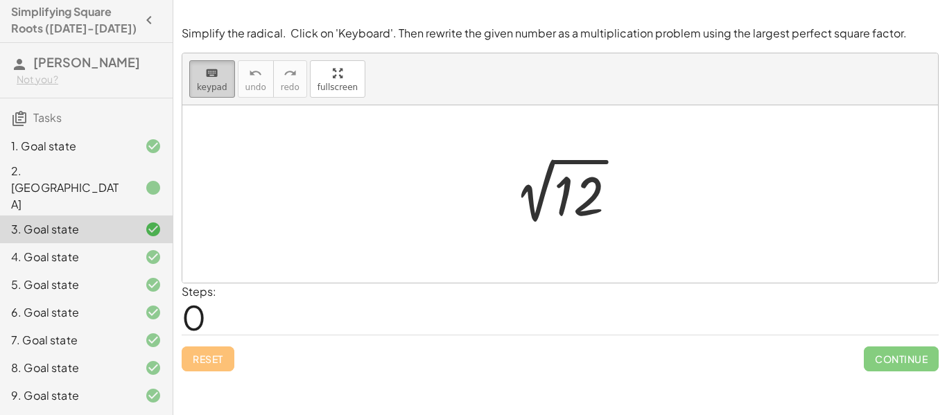
click at [222, 77] on div "keyboard" at bounding box center [212, 72] width 30 height 17
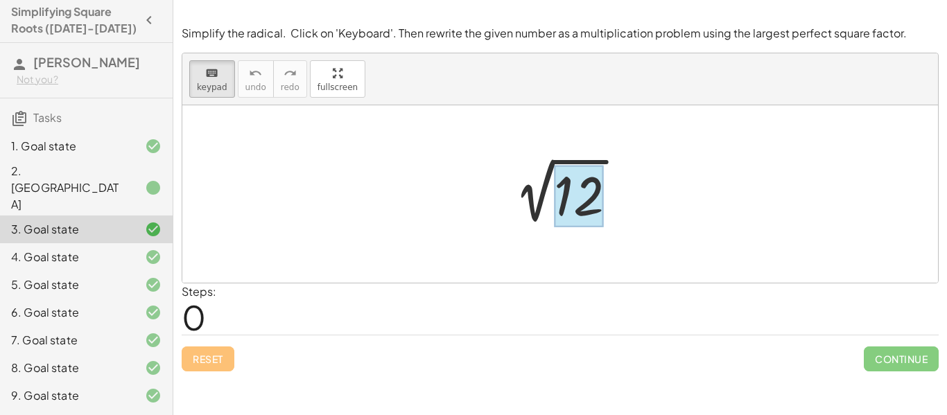
click at [575, 182] on div at bounding box center [579, 197] width 50 height 62
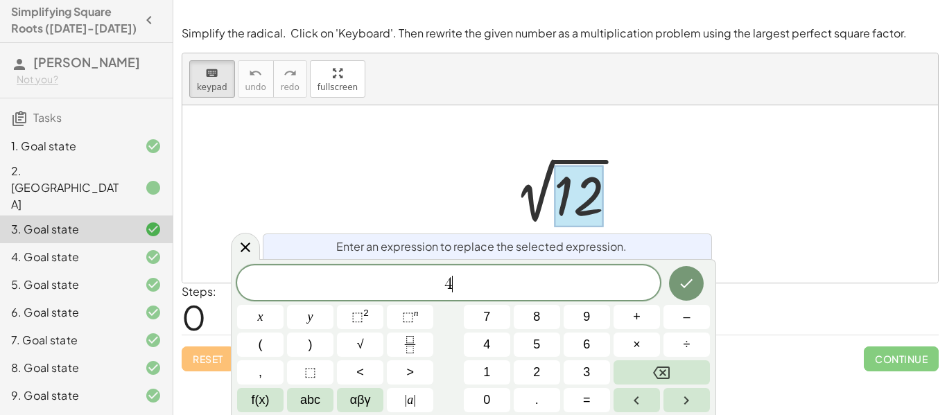
click at [635, 357] on div "4 ​ x y ⬚ 2 ⬚ n 7 8 9 + – ( ) √ 4 5 6 × ÷ , ⬚ < > 1 2 3 f(x) abc αβγ | a | 0 . =" at bounding box center [473, 338] width 473 height 147
click at [637, 352] on span "×" at bounding box center [637, 344] width 8 height 19
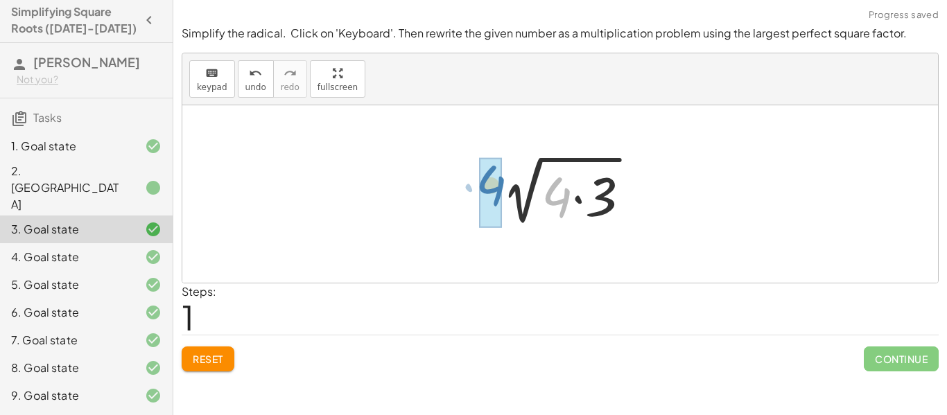
drag, startPoint x: 563, startPoint y: 190, endPoint x: 495, endPoint y: 178, distance: 68.2
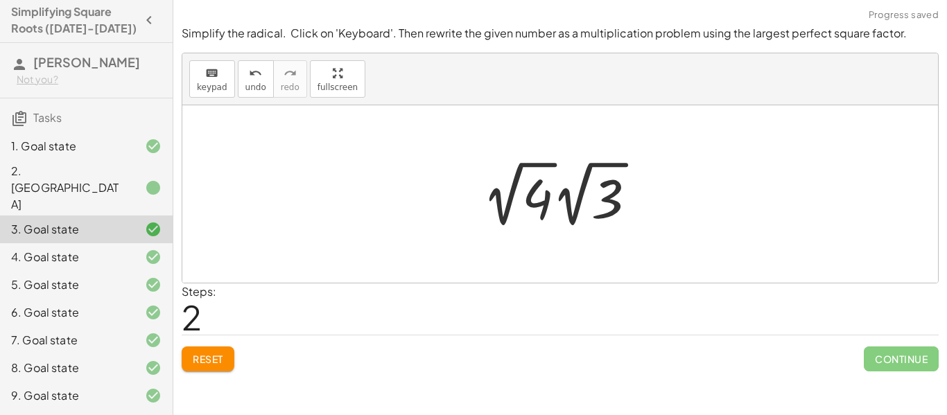
click at [537, 209] on div at bounding box center [564, 194] width 179 height 76
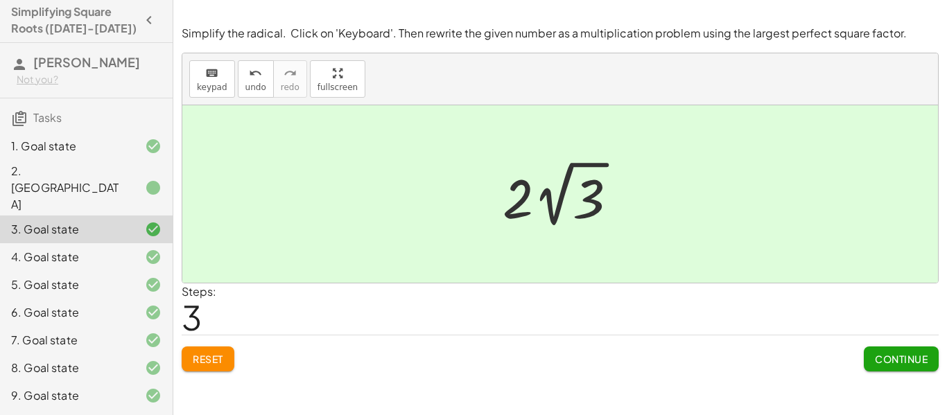
click at [147, 249] on icon at bounding box center [153, 257] width 17 height 17
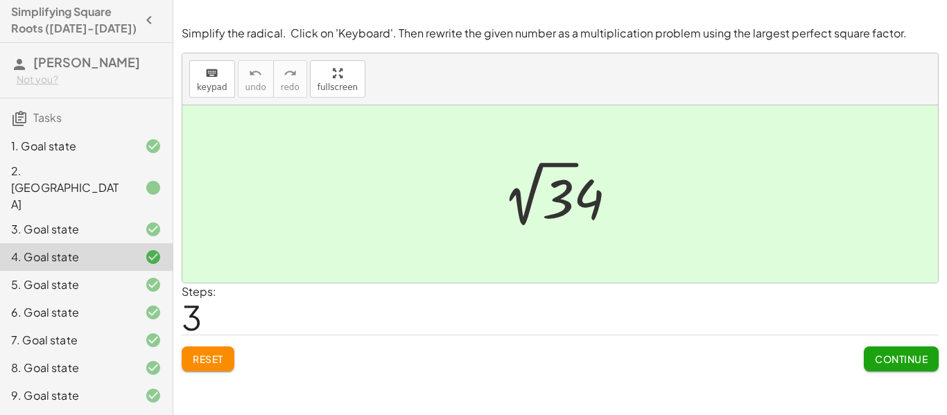
click at [227, 362] on button "Reset" at bounding box center [208, 358] width 53 height 25
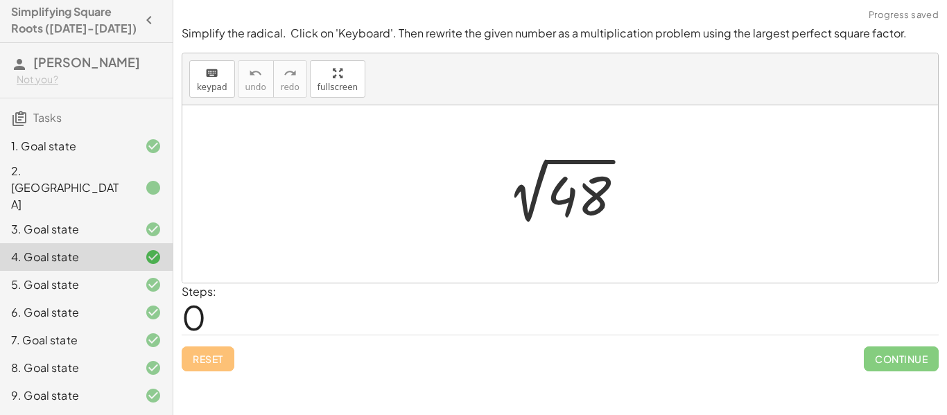
click at [599, 189] on div at bounding box center [565, 194] width 153 height 70
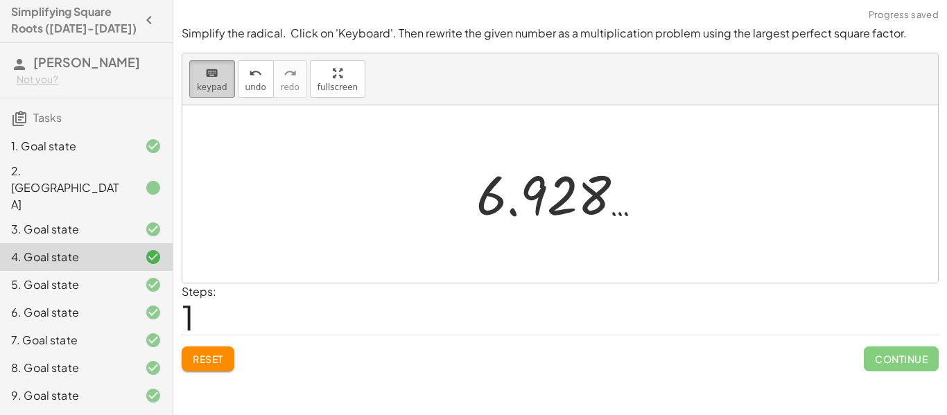
click at [221, 80] on button "keyboard keypad" at bounding box center [212, 78] width 46 height 37
click at [217, 346] on button "Reset" at bounding box center [208, 358] width 53 height 25
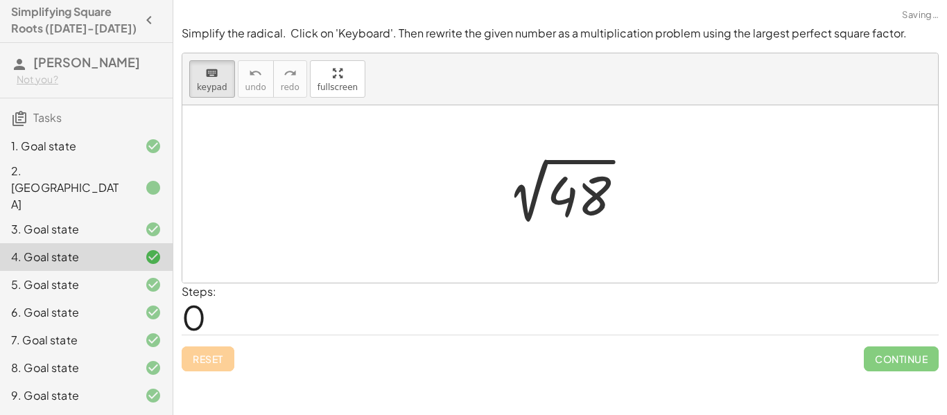
click at [217, 346] on div "Reset Continue" at bounding box center [560, 353] width 757 height 37
click at [200, 93] on button "keyboard keypad" at bounding box center [212, 78] width 46 height 37
click at [222, 85] on span "keypad" at bounding box center [212, 87] width 30 height 10
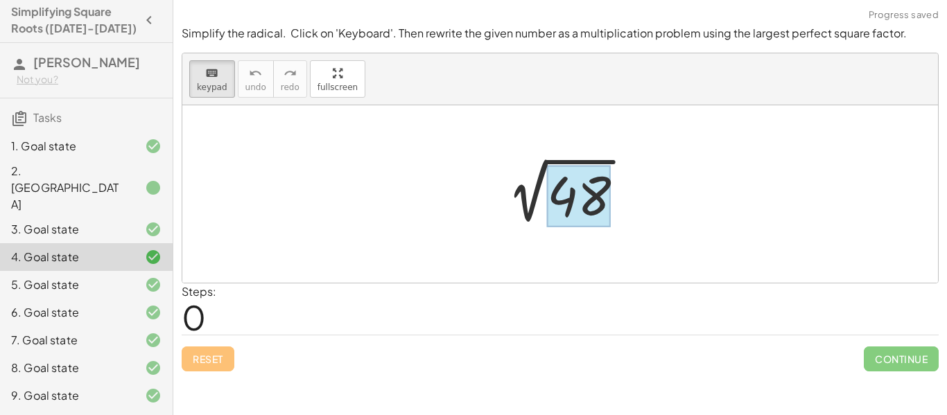
click at [597, 191] on div at bounding box center [579, 197] width 64 height 62
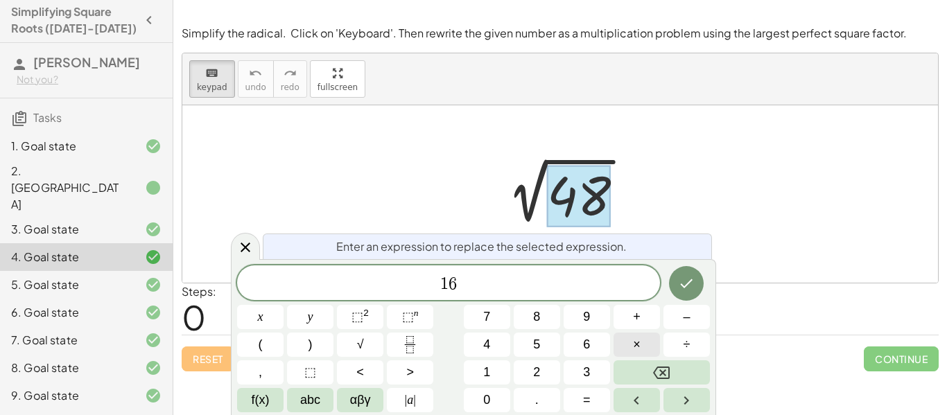
click at [640, 337] on span "×" at bounding box center [637, 344] width 8 height 19
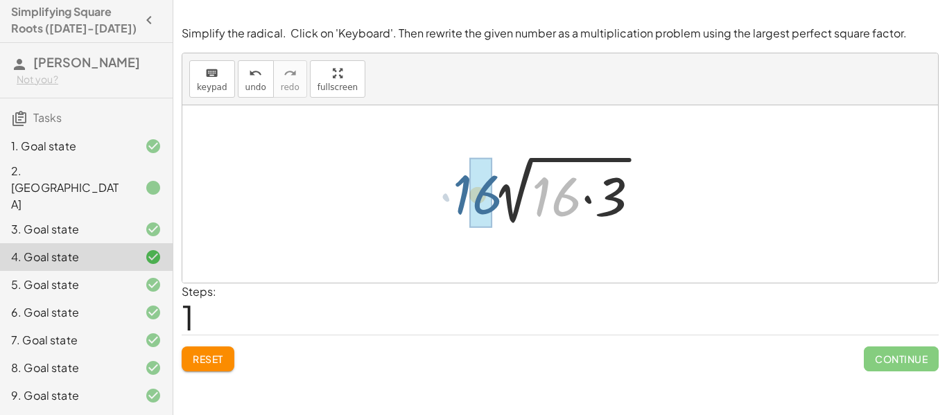
drag, startPoint x: 565, startPoint y: 192, endPoint x: 482, endPoint y: 188, distance: 82.5
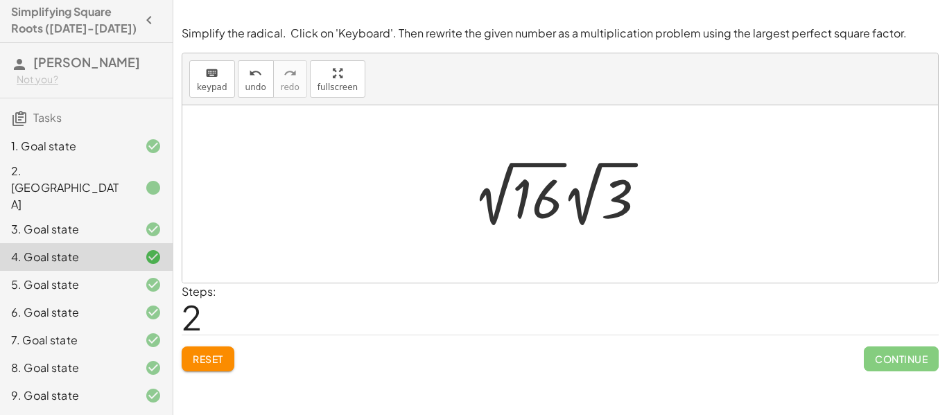
click at [543, 200] on div at bounding box center [565, 194] width 198 height 76
